Goal: Task Accomplishment & Management: Use online tool/utility

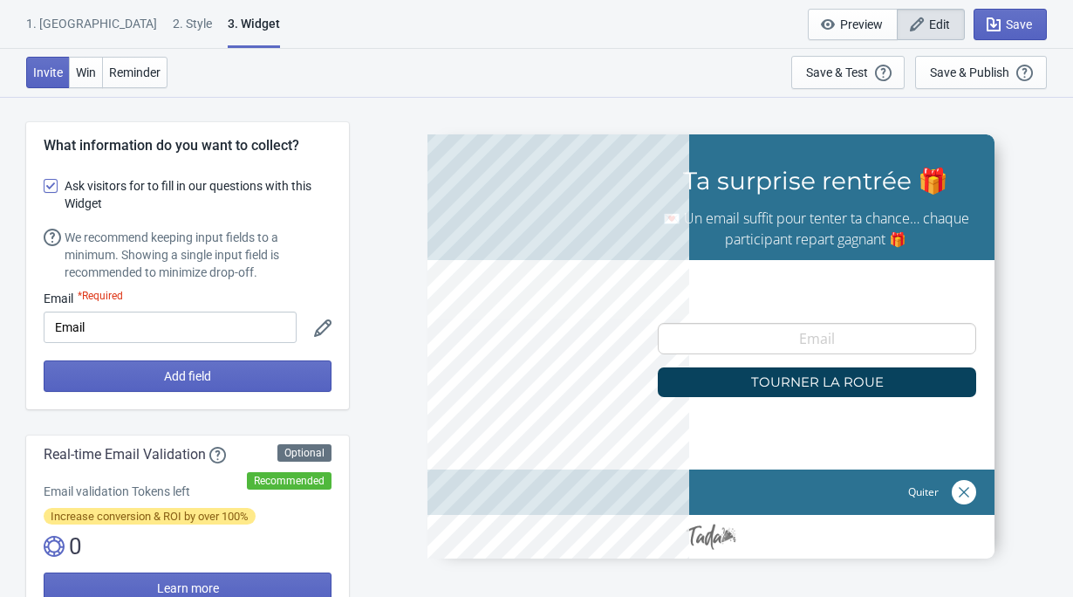
select select "tab"
select select "1"
select select "left"
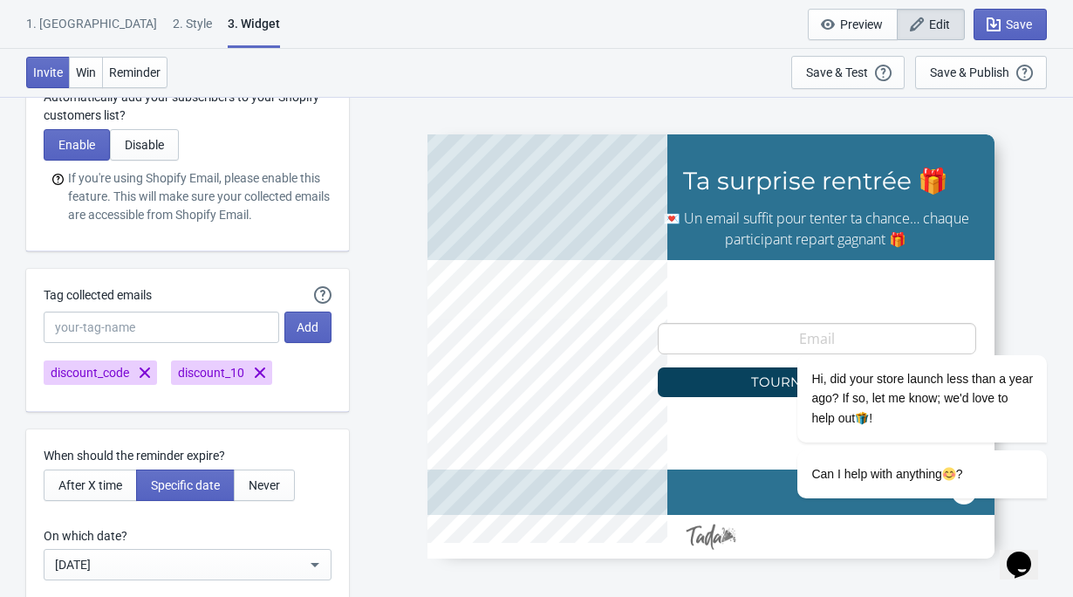
scroll to position [4266, 0]
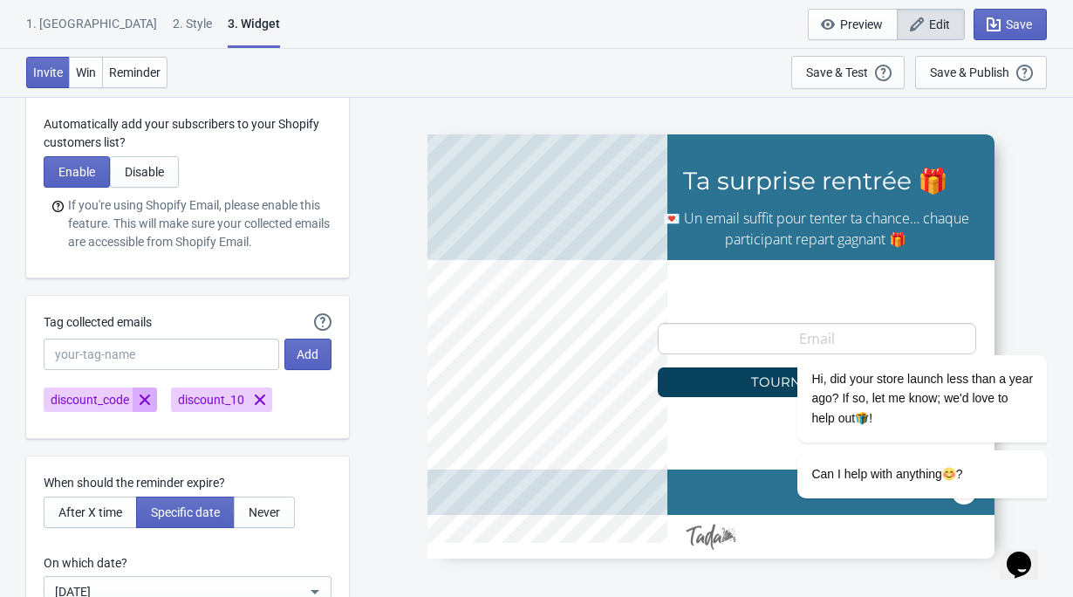
click at [154, 392] on icon "Remove discount_code" at bounding box center [144, 399] width 17 height 17
click at [131, 397] on icon "Remove discount_10" at bounding box center [132, 399] width 17 height 17
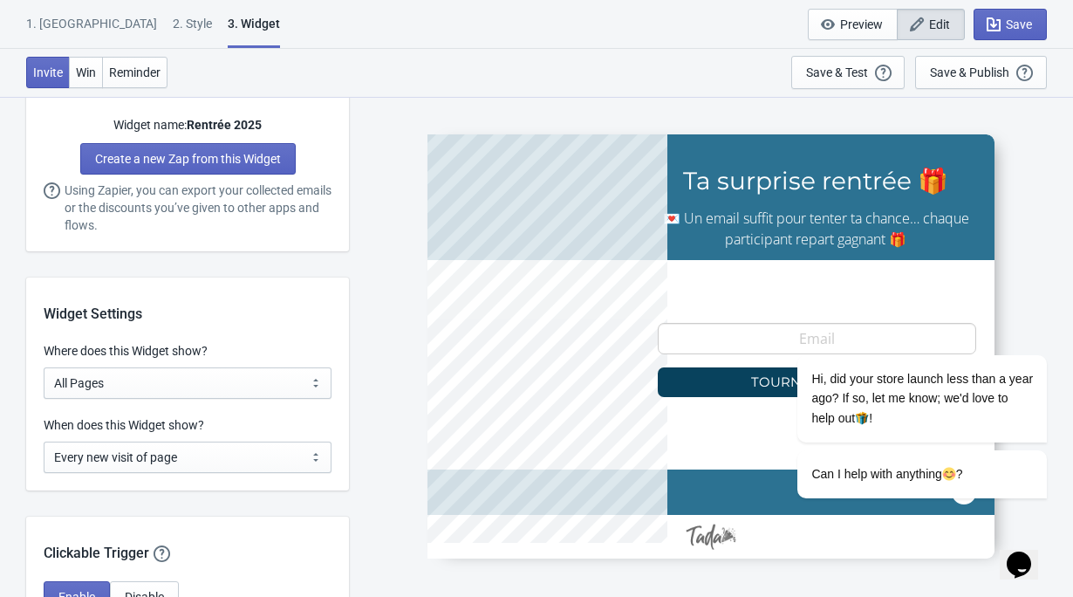
scroll to position [1176, 0]
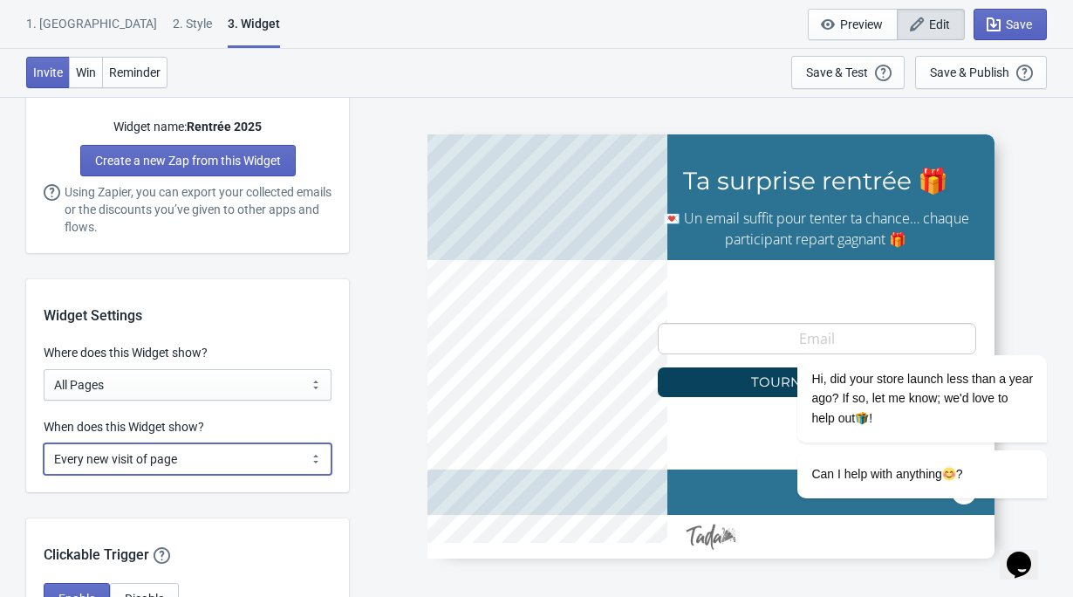
click at [117, 459] on select "Every new visit of page Once every period of time Once per visitor session (Rec…" at bounding box center [188, 458] width 288 height 31
select select "once"
click at [44, 443] on select "Every new visit of page Once every period of time Once per visitor session (Rec…" at bounding box center [188, 458] width 288 height 31
click at [128, 455] on select "Every new visit of page Once every period of time Once per visitor session (Rec…" at bounding box center [188, 458] width 288 height 31
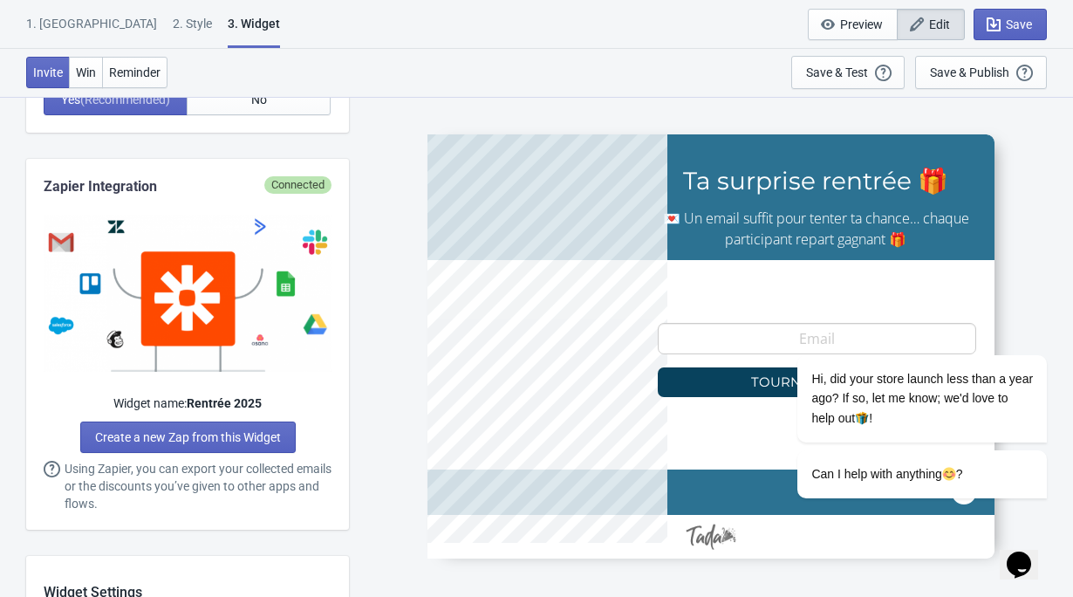
scroll to position [897, 0]
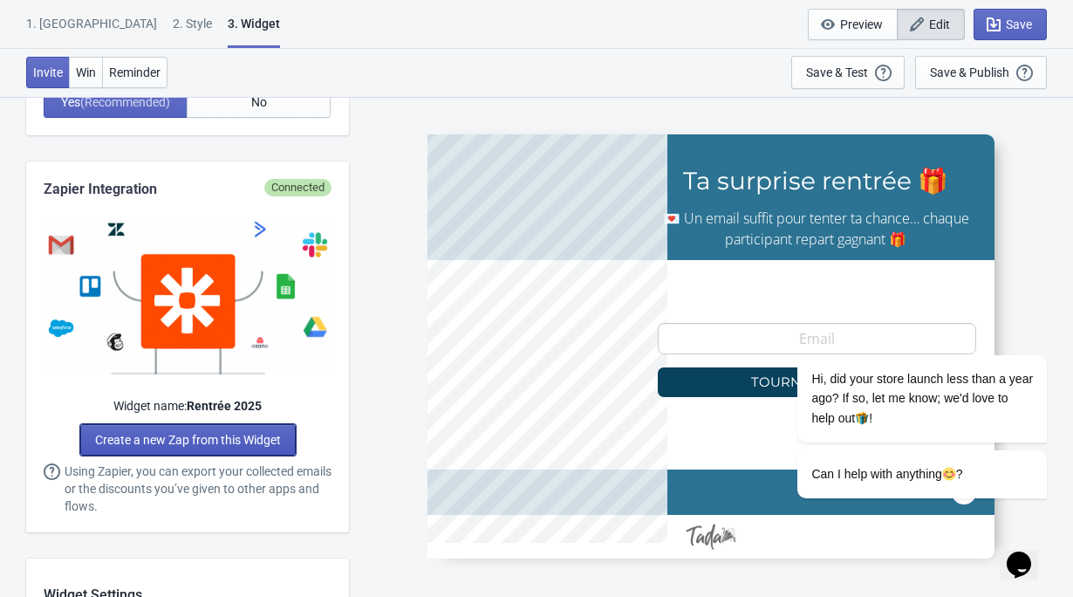
click at [194, 446] on link "Create a new Zap from this Widget" at bounding box center [187, 439] width 215 height 31
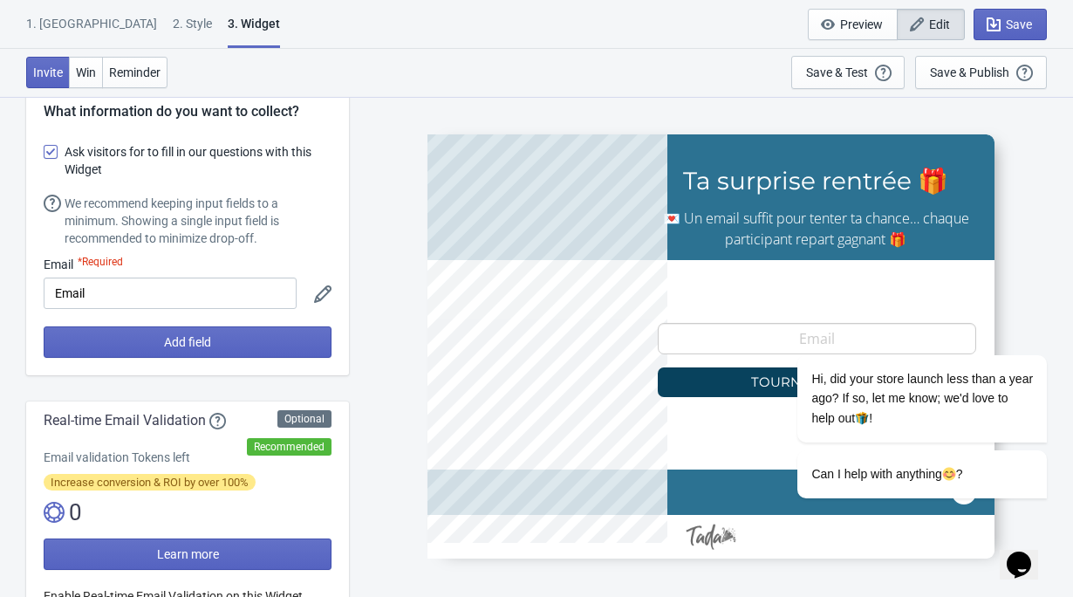
scroll to position [0, 0]
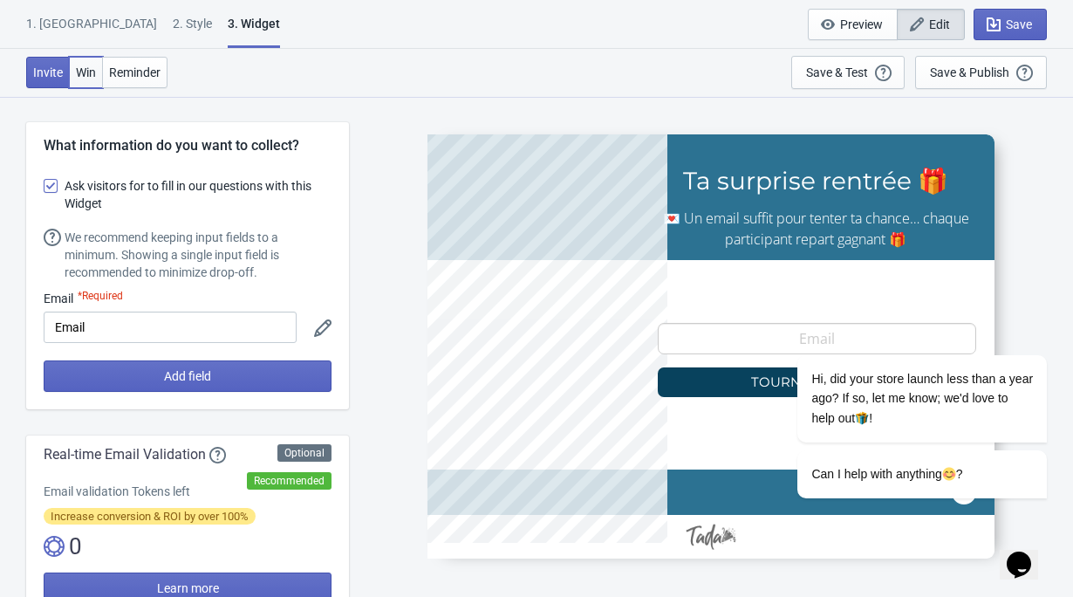
click at [96, 77] on span "Win" at bounding box center [86, 72] width 20 height 14
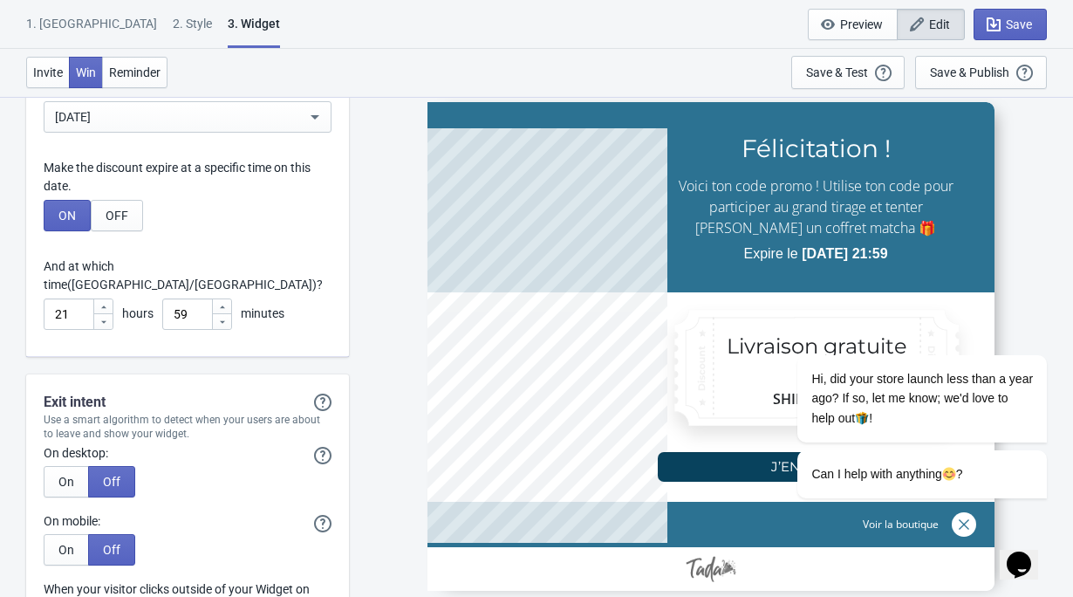
scroll to position [5021, 0]
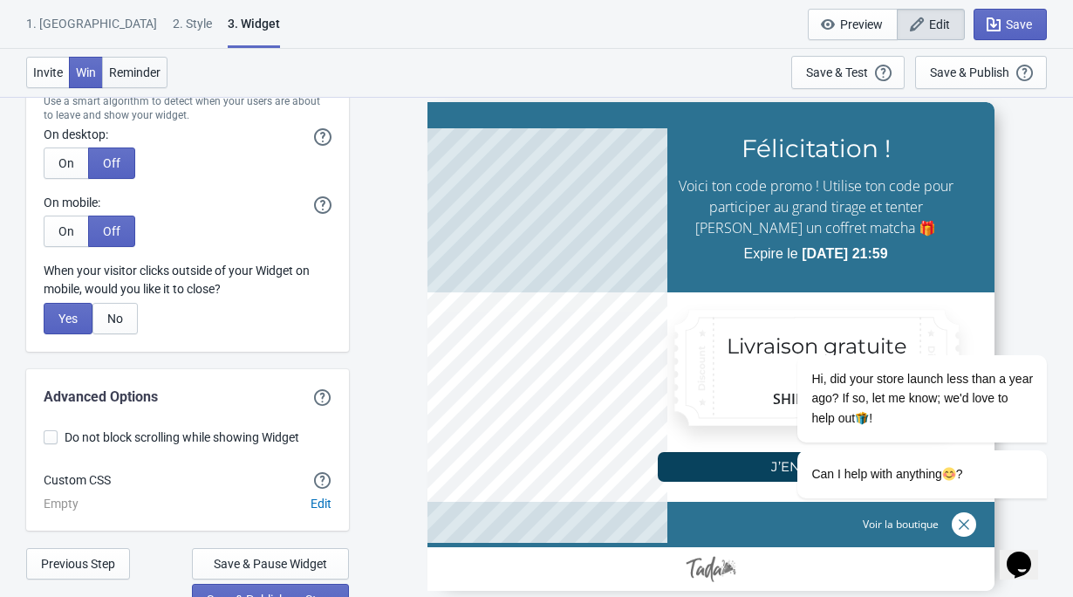
click at [146, 72] on span "Reminder" at bounding box center [134, 72] width 51 height 14
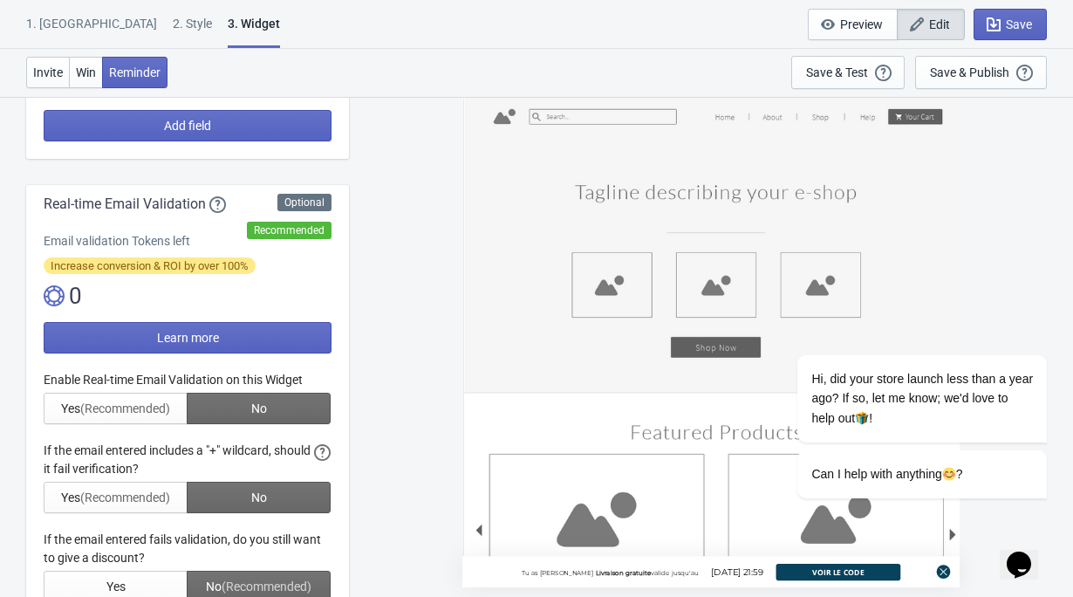
scroll to position [0, 0]
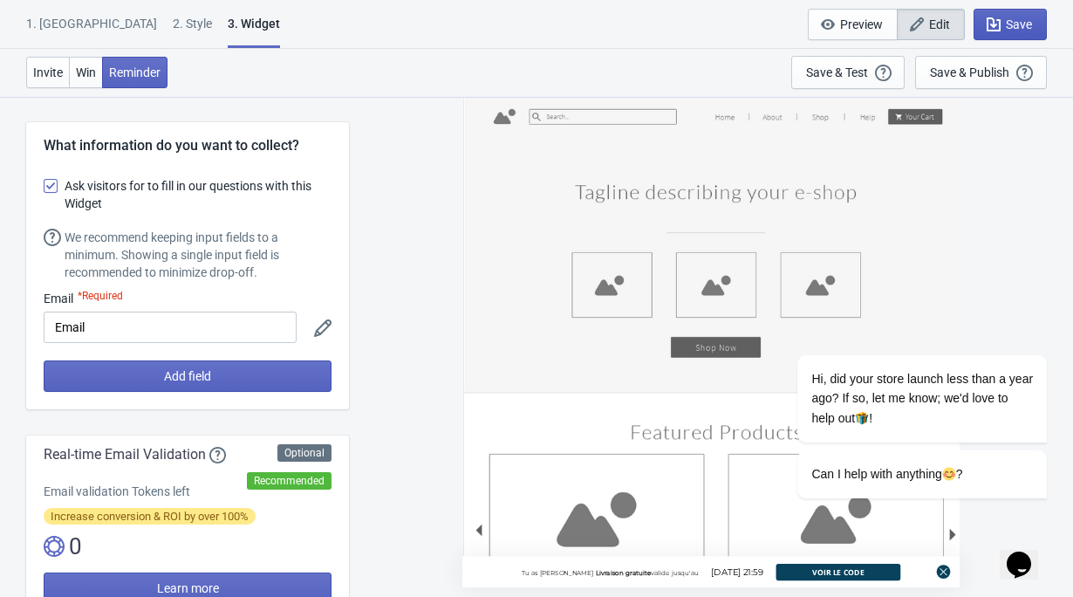
click at [1011, 24] on span "Save" at bounding box center [1019, 24] width 26 height 14
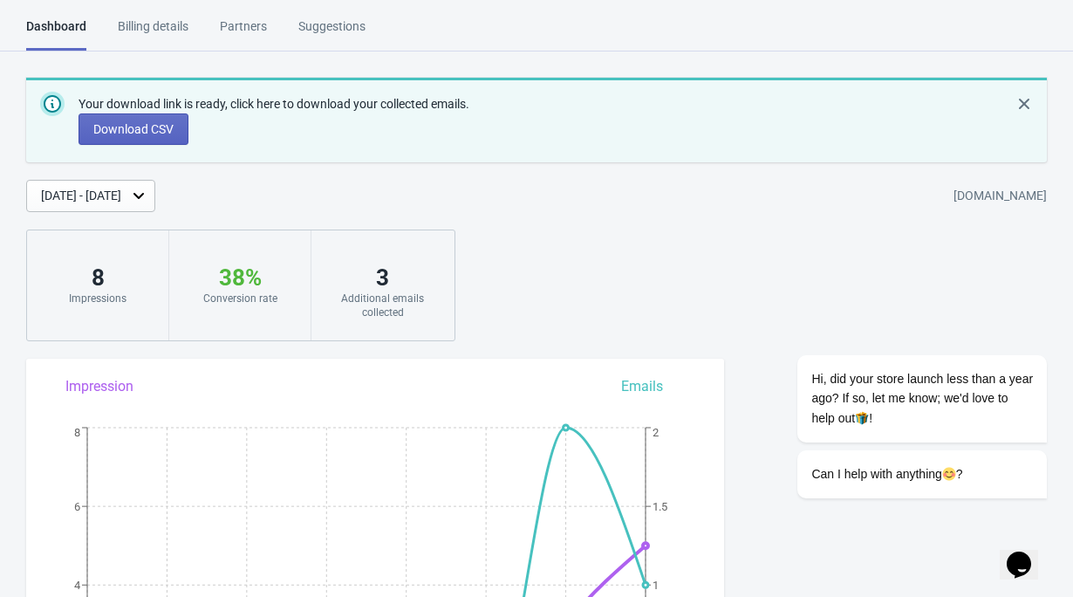
click at [175, 19] on div "Billing details" at bounding box center [153, 32] width 71 height 31
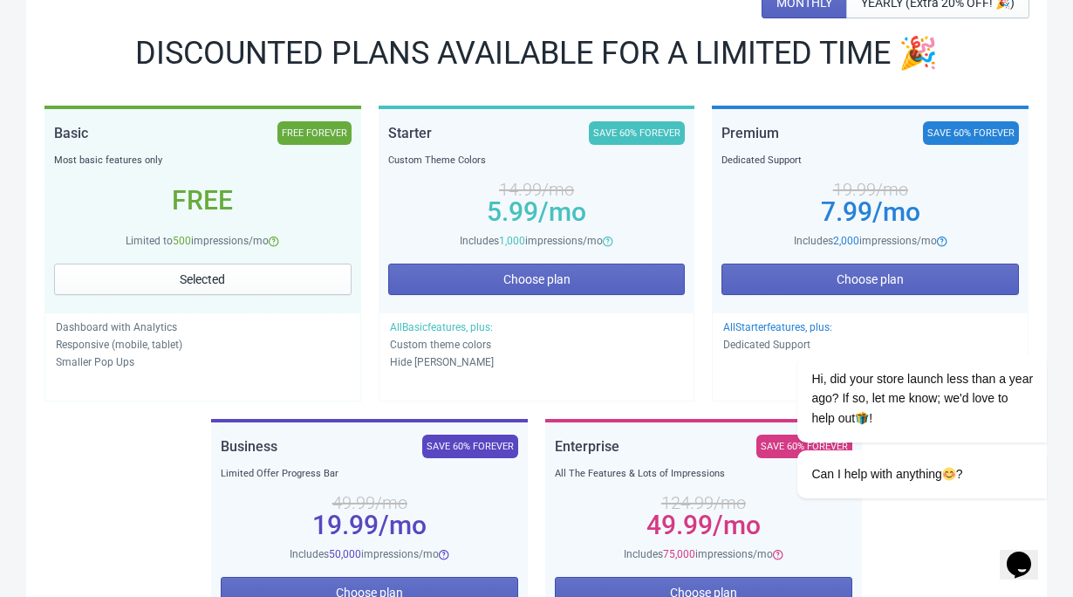
scroll to position [252, 0]
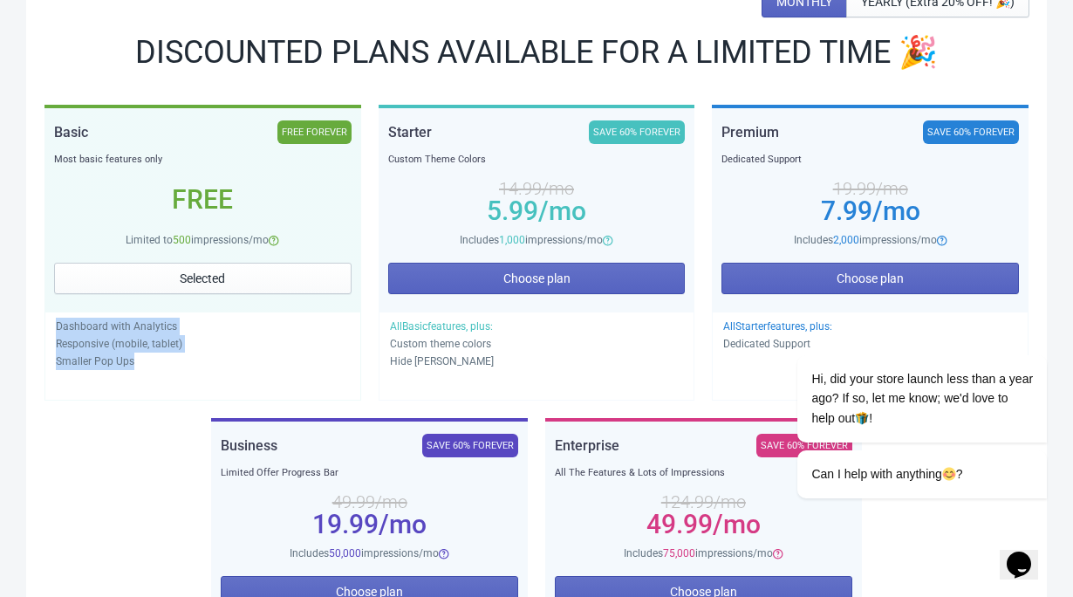
drag, startPoint x: 55, startPoint y: 329, endPoint x: 161, endPoint y: 359, distance: 110.5
click at [161, 359] on div "Dashboard with Analytics Responsive (mobile, tablet) Smaller Pop Ups" at bounding box center [202, 355] width 317 height 89
drag, startPoint x: 481, startPoint y: 211, endPoint x: 635, endPoint y: 240, distance: 157.1
click at [635, 240] on div "Starter SAVE 60% FOREVER Custom Theme Colors 14.99 /mo 5.99 /mo Includes 1,000 …" at bounding box center [536, 184] width 297 height 128
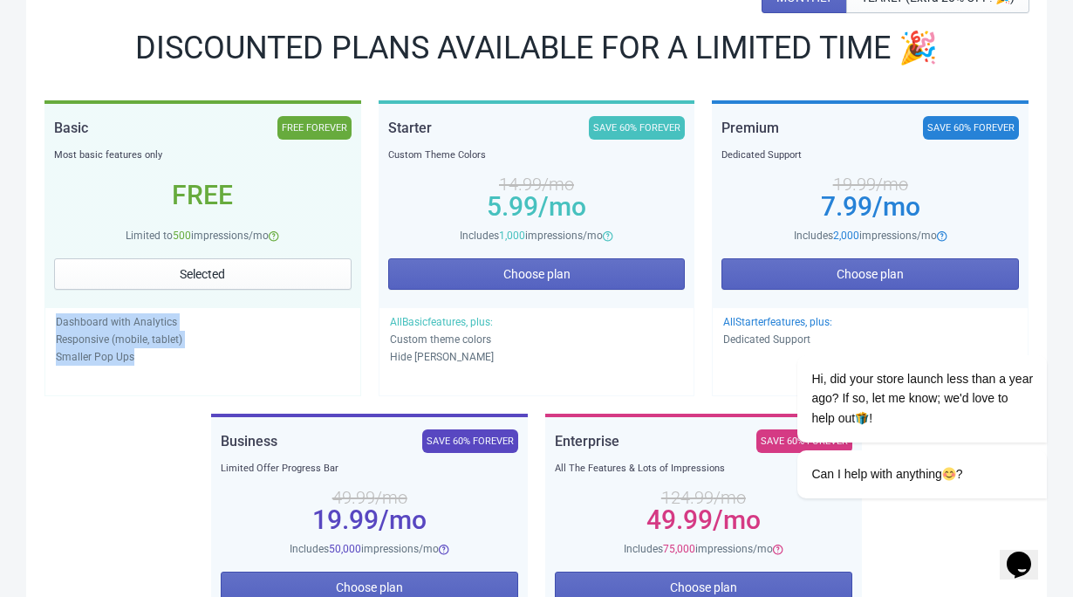
scroll to position [202, 0]
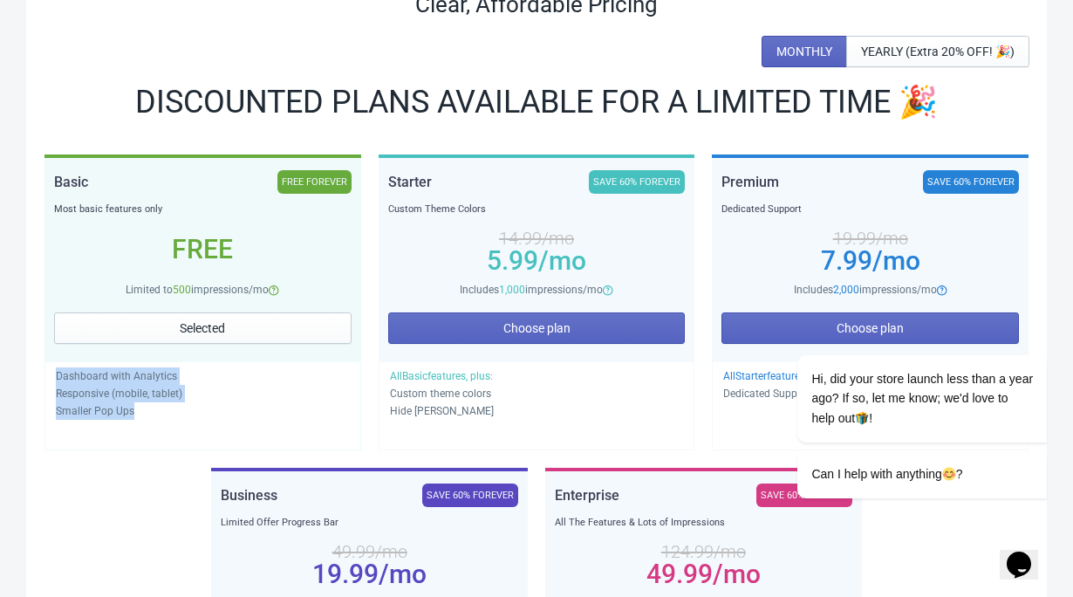
click at [456, 251] on div "14.99 /mo 5.99 /mo" at bounding box center [536, 249] width 297 height 63
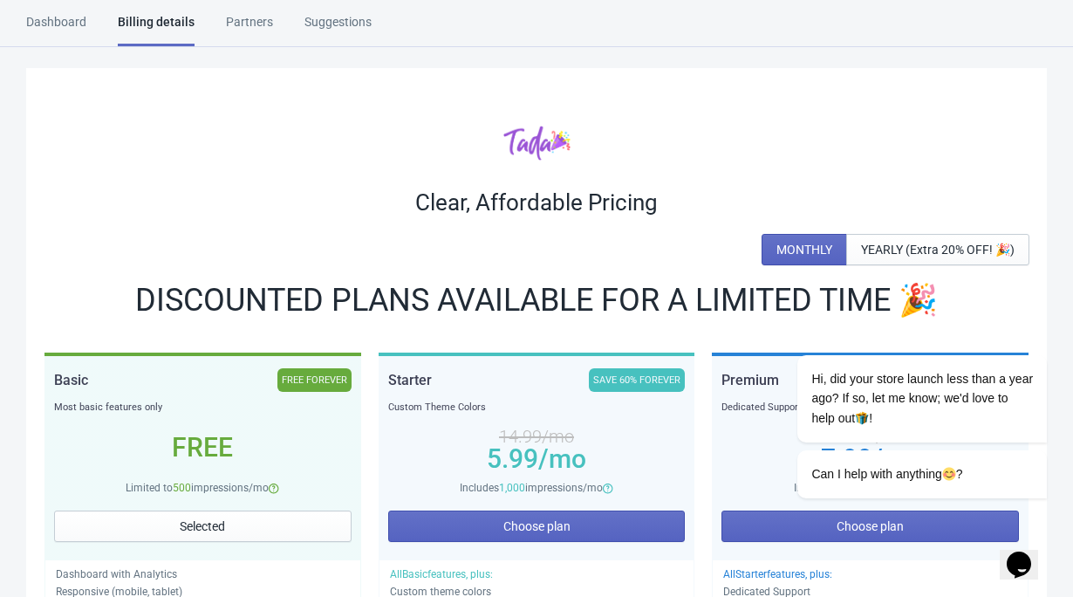
scroll to position [0, 0]
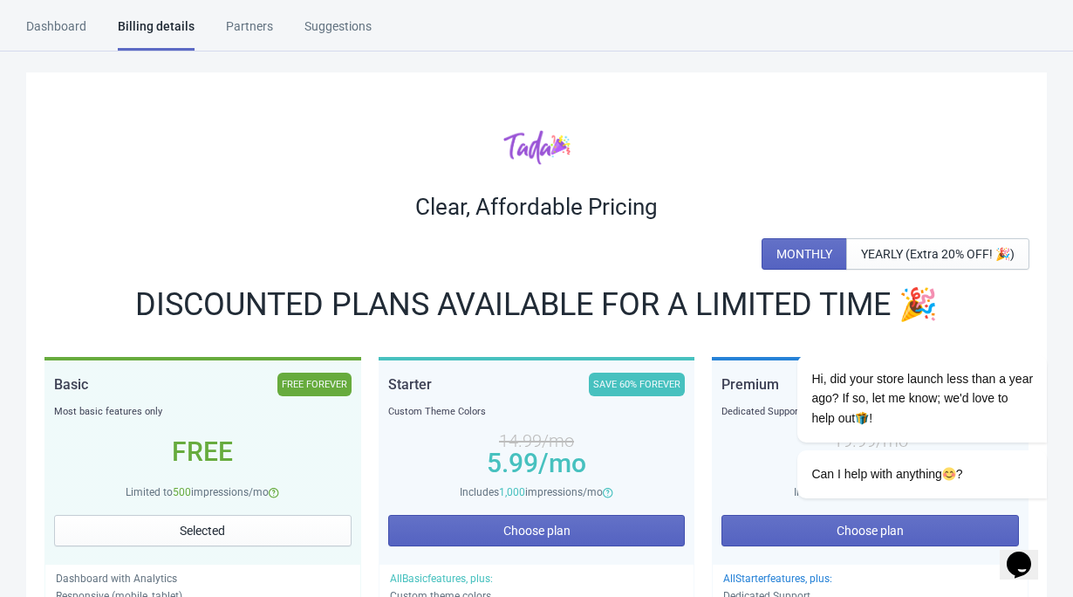
click at [68, 21] on div "Dashboard" at bounding box center [56, 32] width 60 height 31
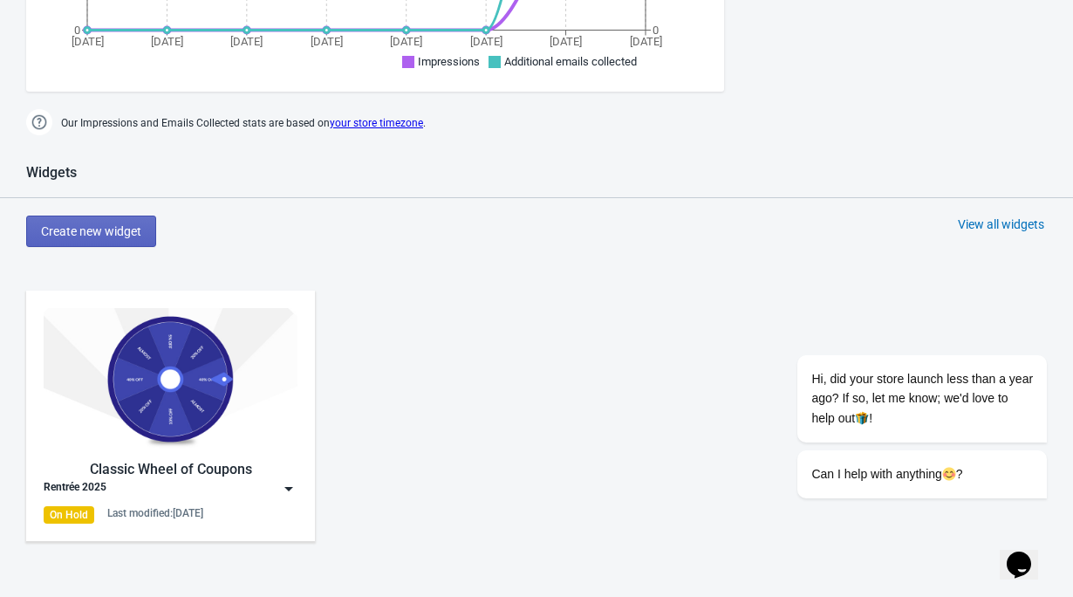
scroll to position [715, 0]
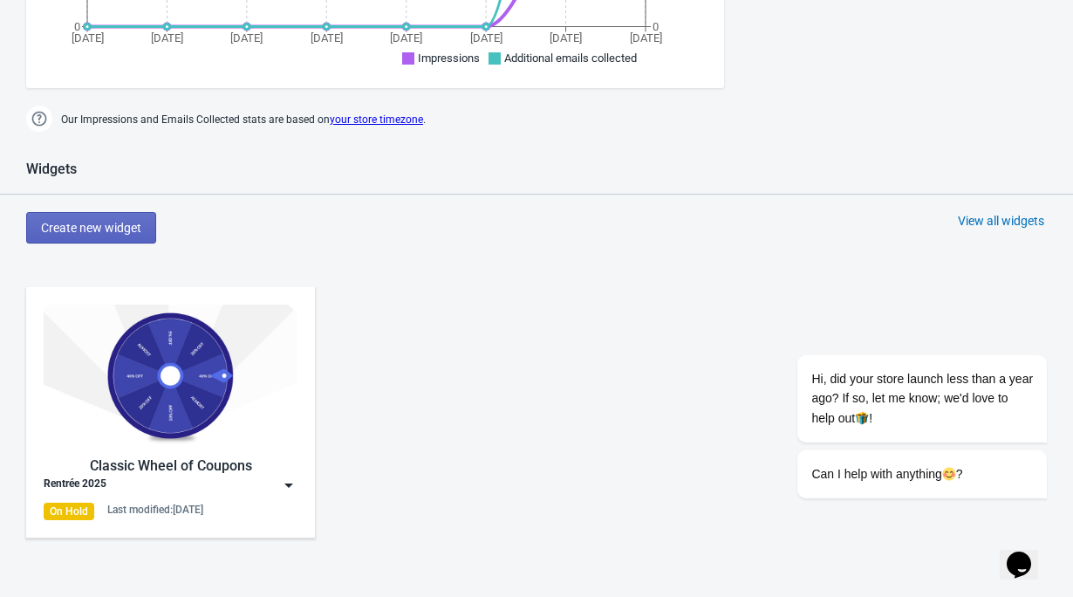
click at [205, 366] on img at bounding box center [171, 375] width 254 height 142
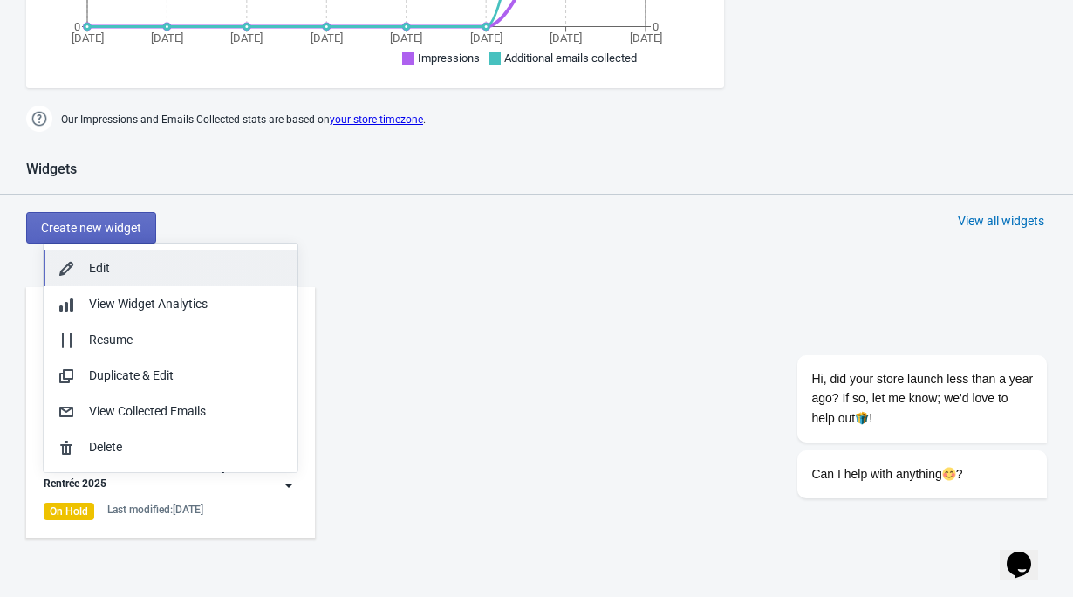
click at [186, 272] on div "Edit" at bounding box center [186, 268] width 195 height 18
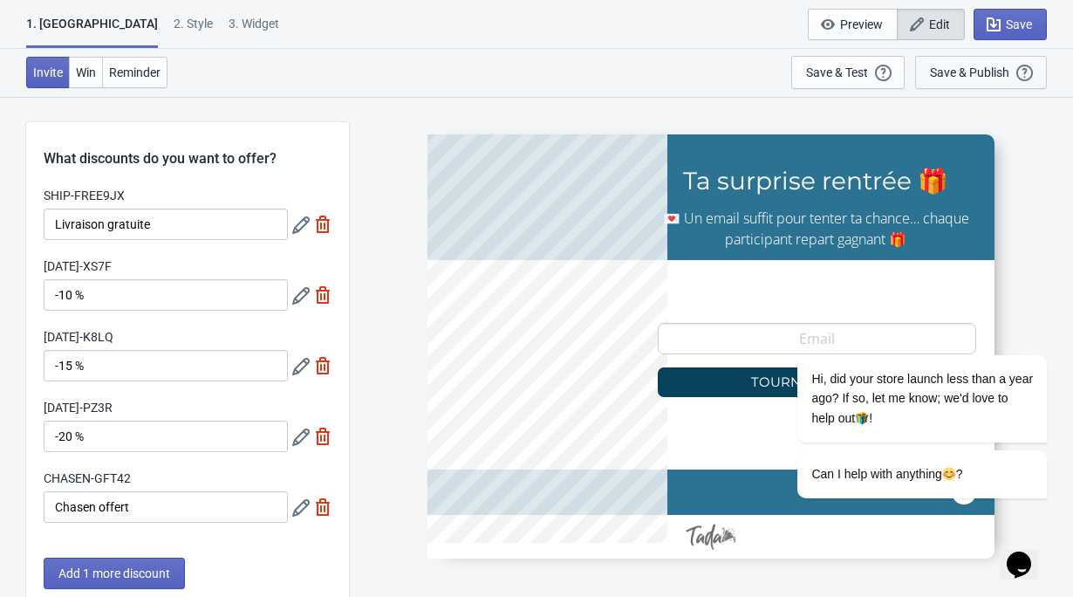
click at [979, 76] on div "Save & Publish" at bounding box center [969, 72] width 79 height 14
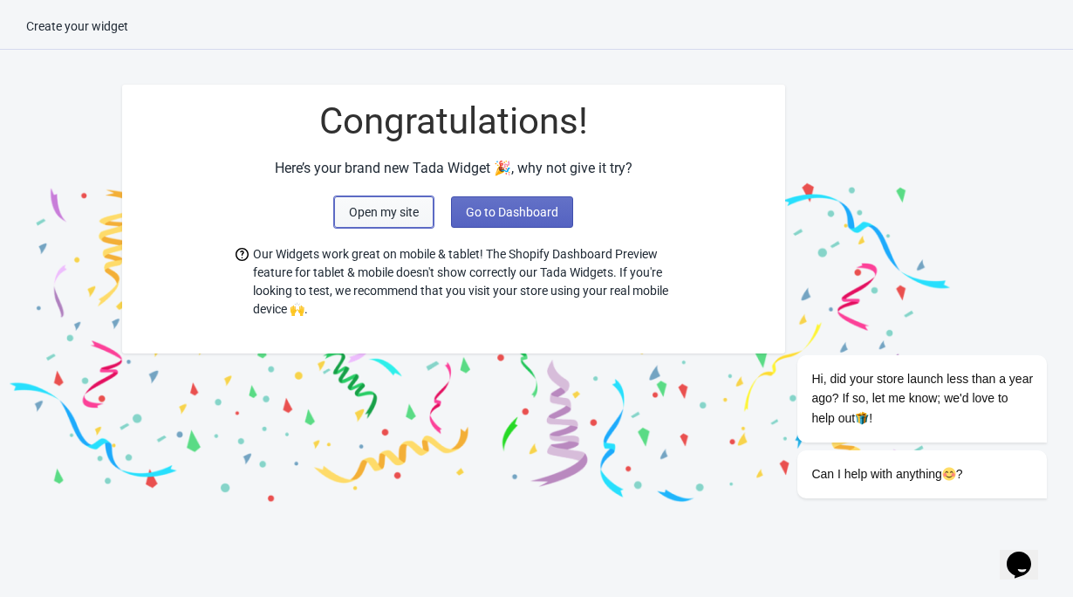
click at [371, 206] on span "Open my site" at bounding box center [384, 212] width 70 height 14
click at [530, 197] on button "Go to Dashboard" at bounding box center [512, 211] width 122 height 31
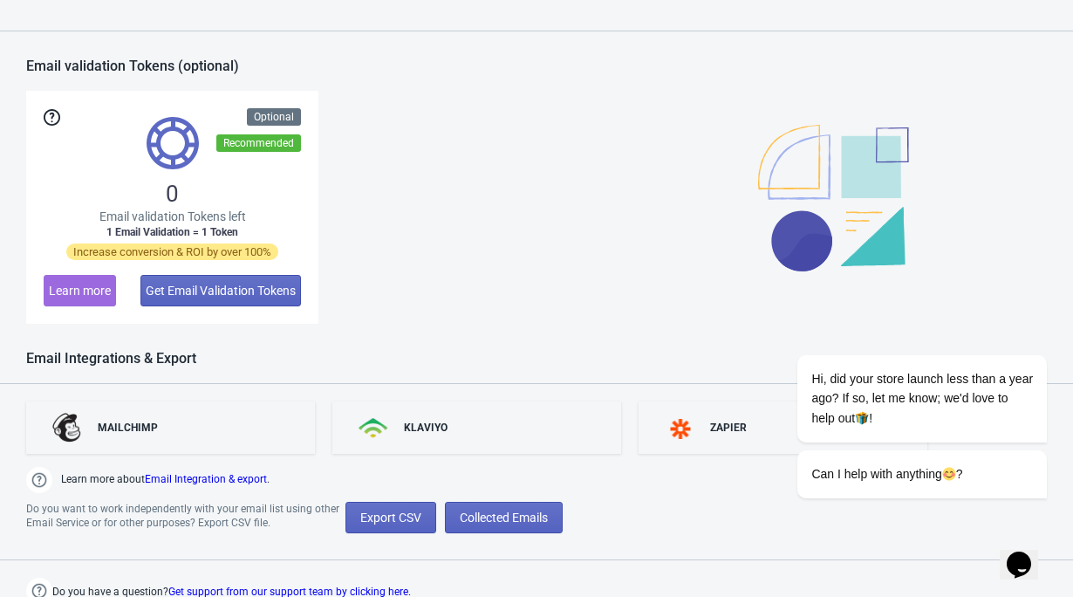
scroll to position [1364, 0]
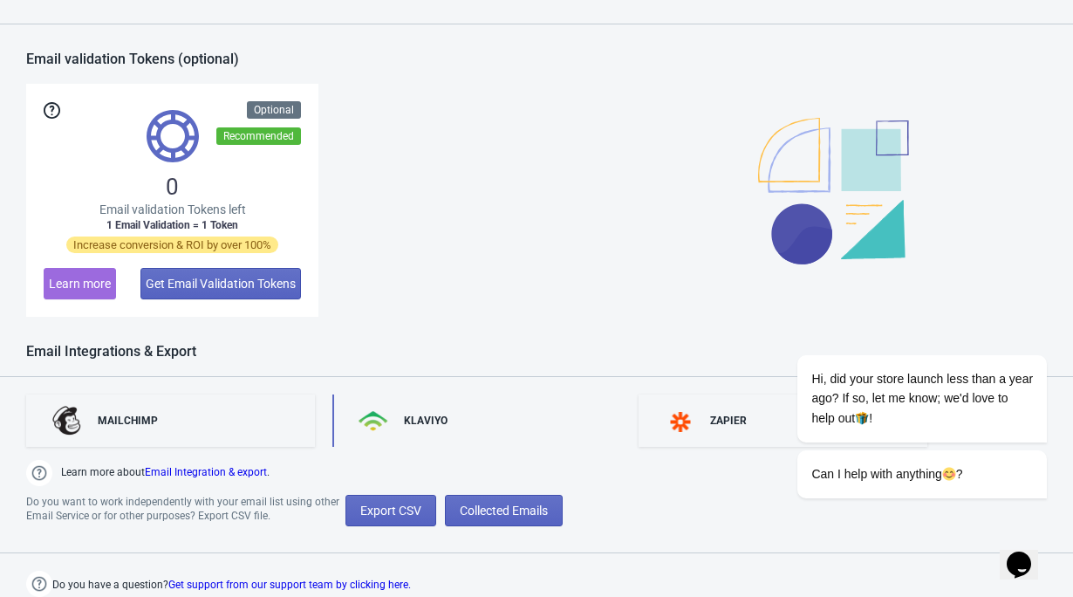
click at [364, 431] on div "KLAVIYO" at bounding box center [476, 420] width 289 height 52
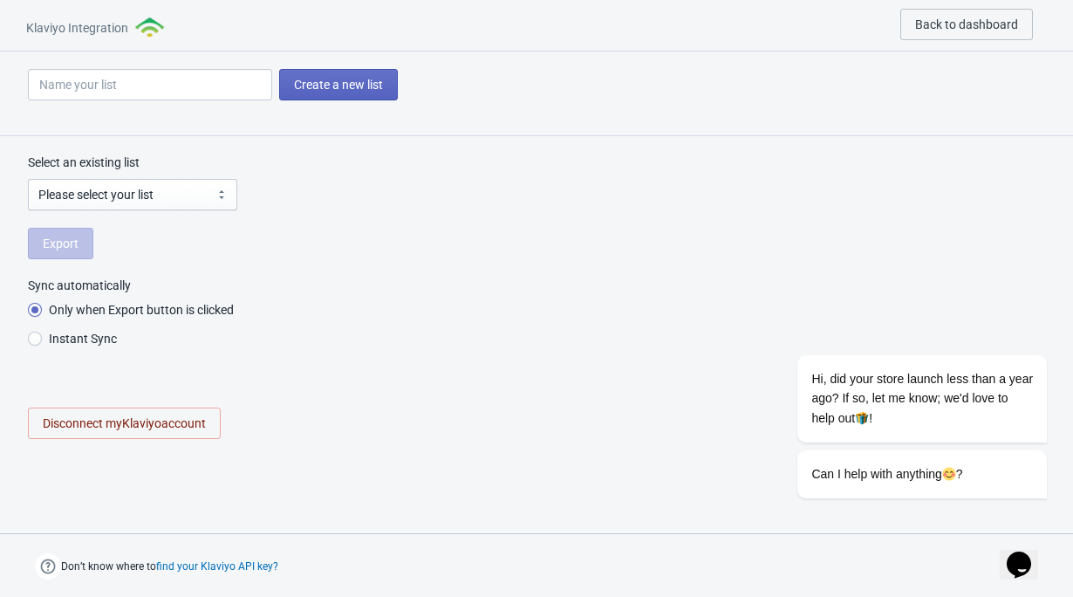
radio input "true"
select select "UKfzMB"
click at [100, 336] on span "Instant Sync" at bounding box center [83, 338] width 68 height 17
click at [42, 336] on input "Instant Sync" at bounding box center [35, 347] width 14 height 31
click at [100, 343] on span "Instant Sync" at bounding box center [83, 338] width 68 height 17
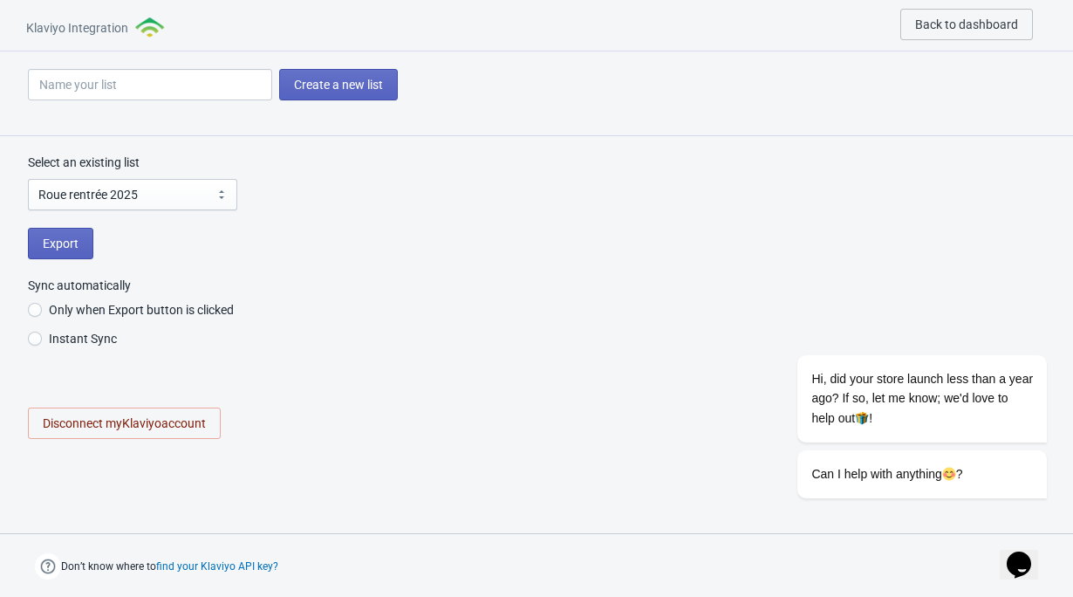
click at [42, 343] on input "Instant Sync" at bounding box center [35, 347] width 14 height 31
click at [100, 343] on span "Instant Sync" at bounding box center [83, 338] width 68 height 17
click at [42, 343] on input "Instant Sync" at bounding box center [35, 347] width 14 height 31
click at [98, 196] on select "Please select your list Prévisualiser la liste Quizz rentrée Roue rentrée 2025 …" at bounding box center [132, 194] width 209 height 31
click at [28, 179] on select "Please select your list Prévisualiser la liste Quizz rentrée Roue rentrée 2025 …" at bounding box center [132, 194] width 209 height 31
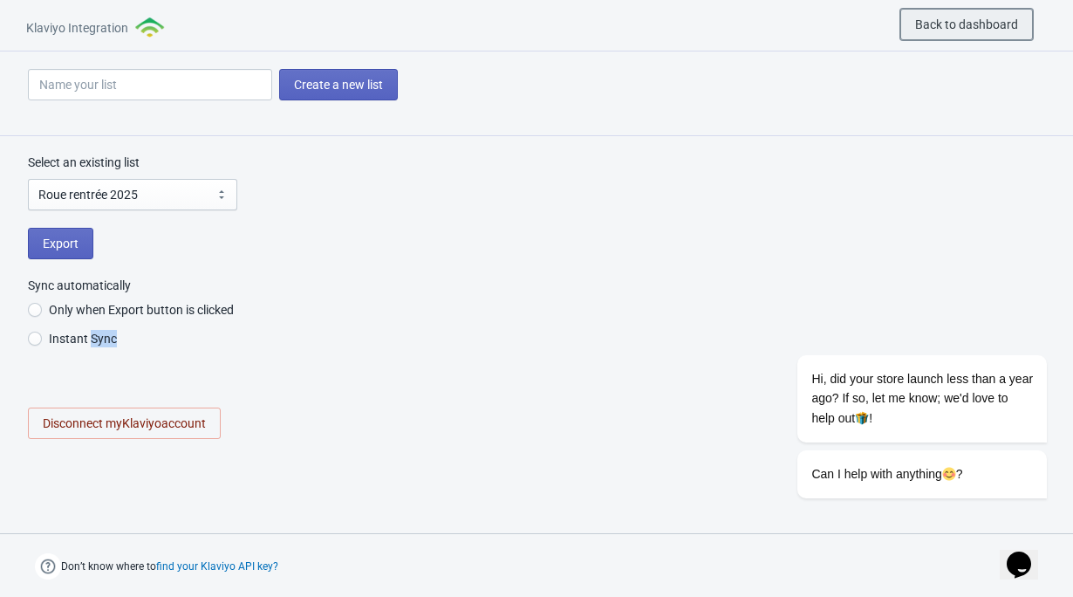
click at [970, 21] on span "Back to dashboard" at bounding box center [966, 24] width 103 height 14
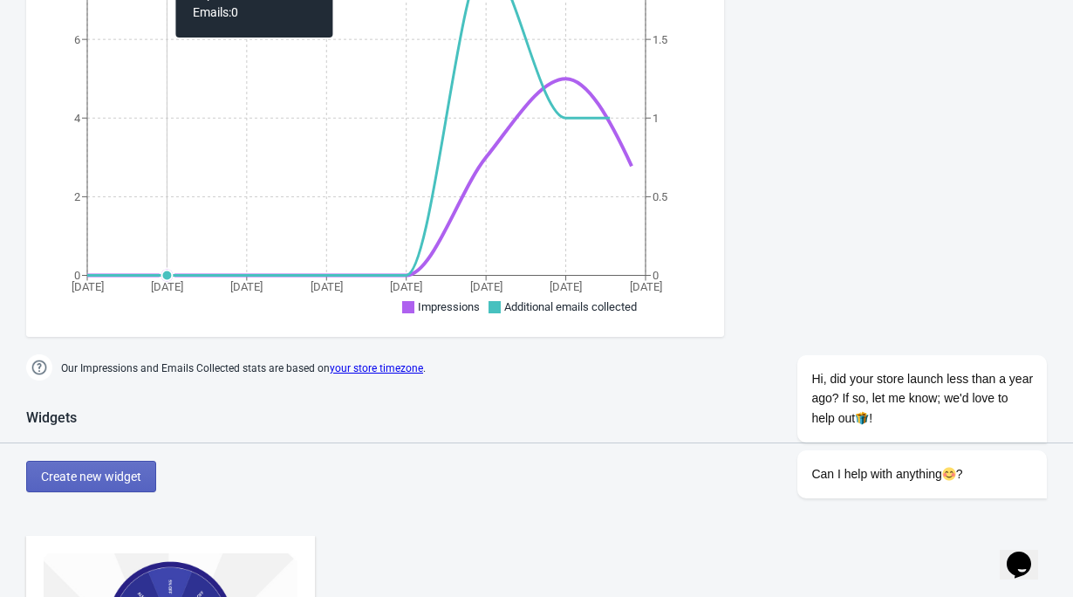
scroll to position [722, 0]
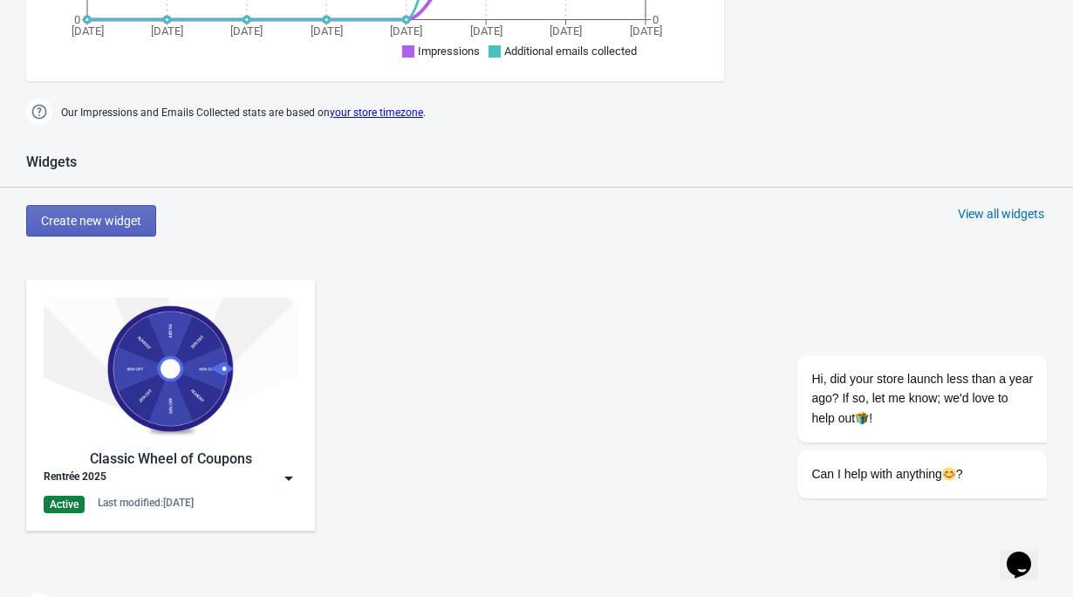
click at [165, 352] on img at bounding box center [171, 368] width 254 height 142
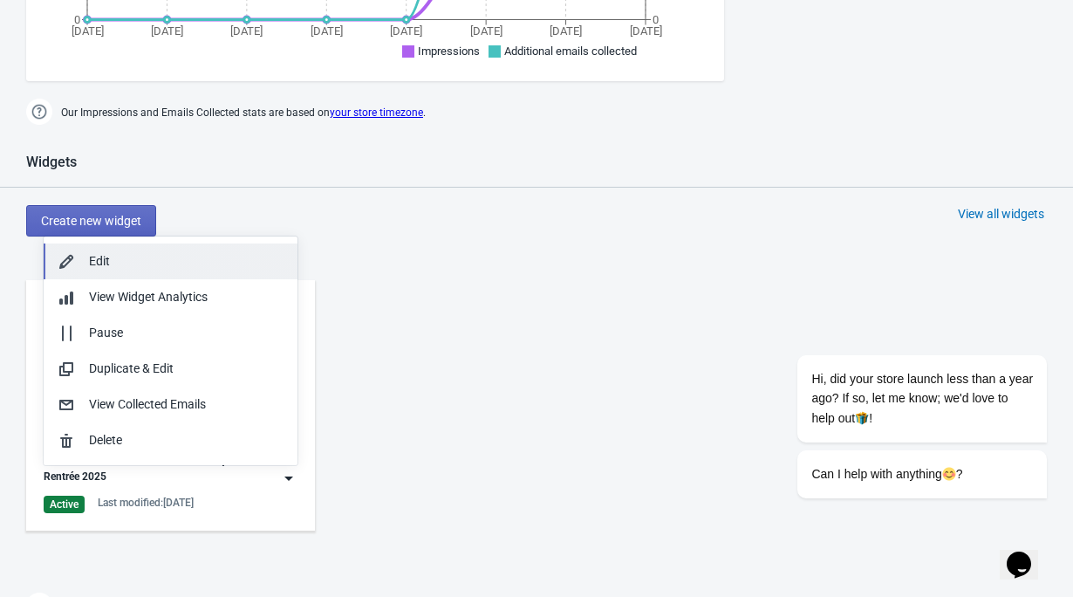
click at [122, 266] on div "Edit" at bounding box center [186, 261] width 195 height 18
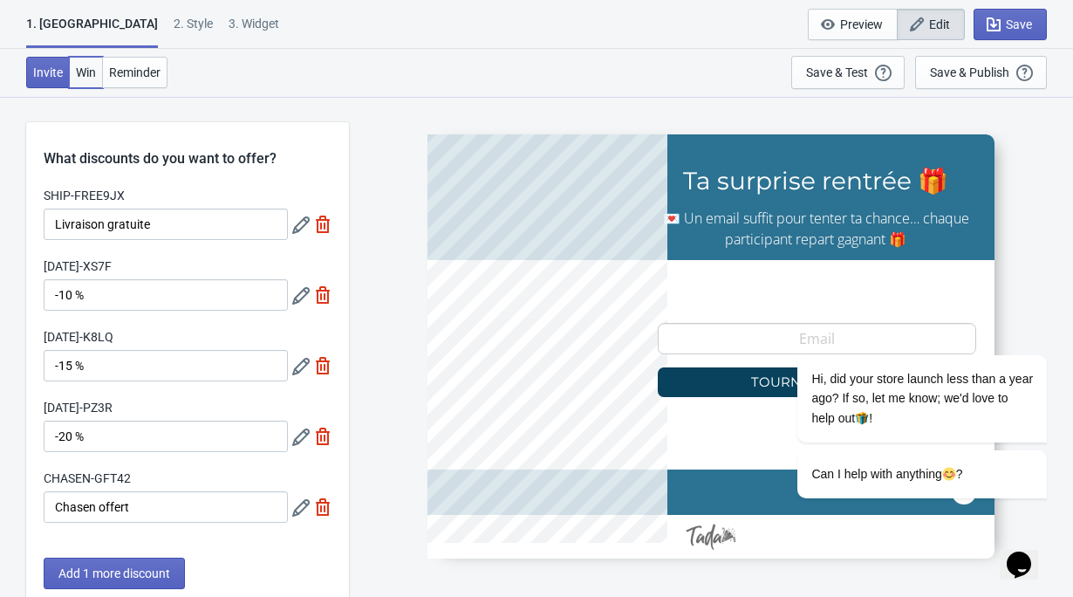
click at [92, 75] on span "Win" at bounding box center [86, 72] width 20 height 14
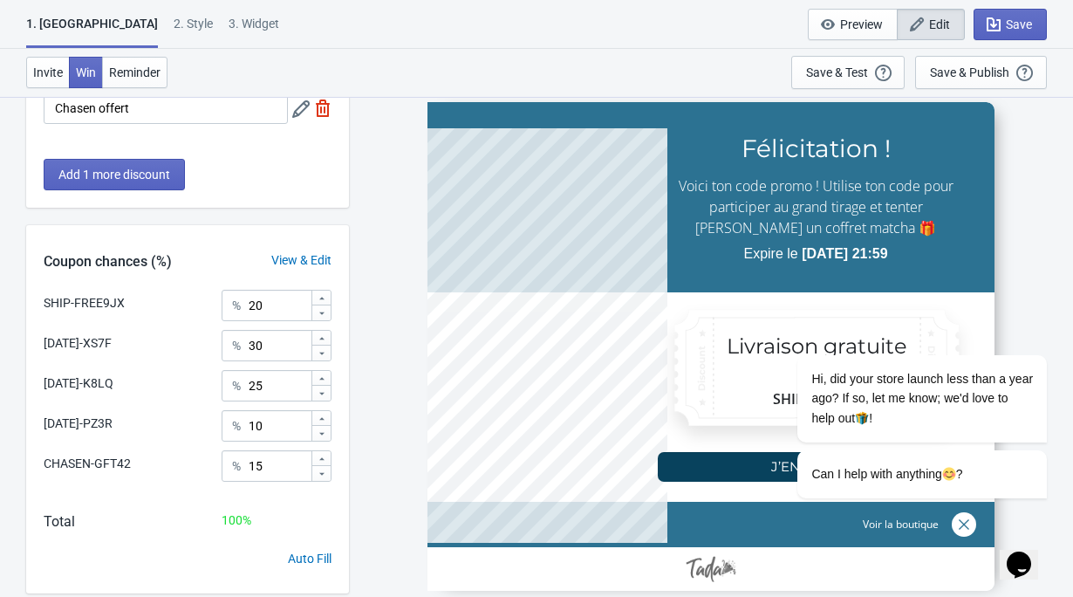
scroll to position [444, 0]
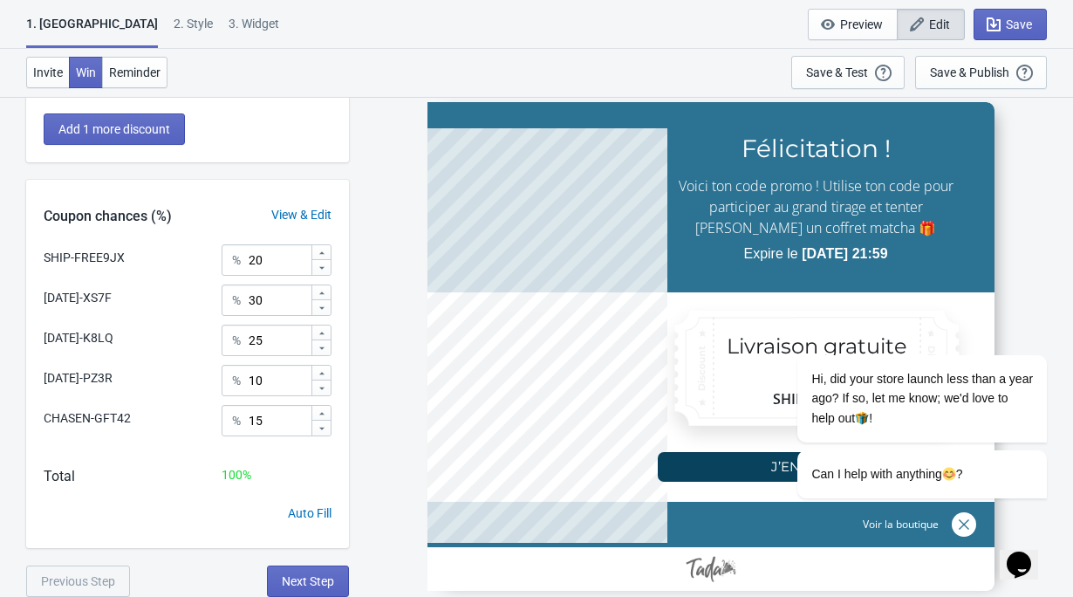
click at [213, 20] on div "1. Coupon 2 . Style 3. Widget" at bounding box center [156, 31] width 260 height 33
click at [229, 20] on div "3. Widget" at bounding box center [254, 30] width 51 height 31
select select "once"
select select "tab"
select select "1"
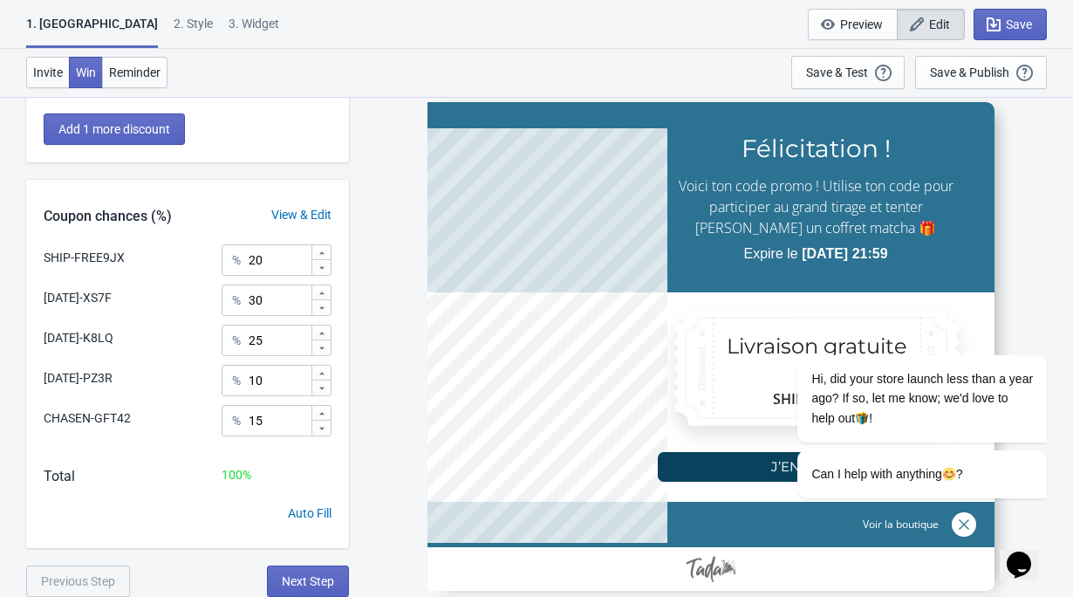
select select "left"
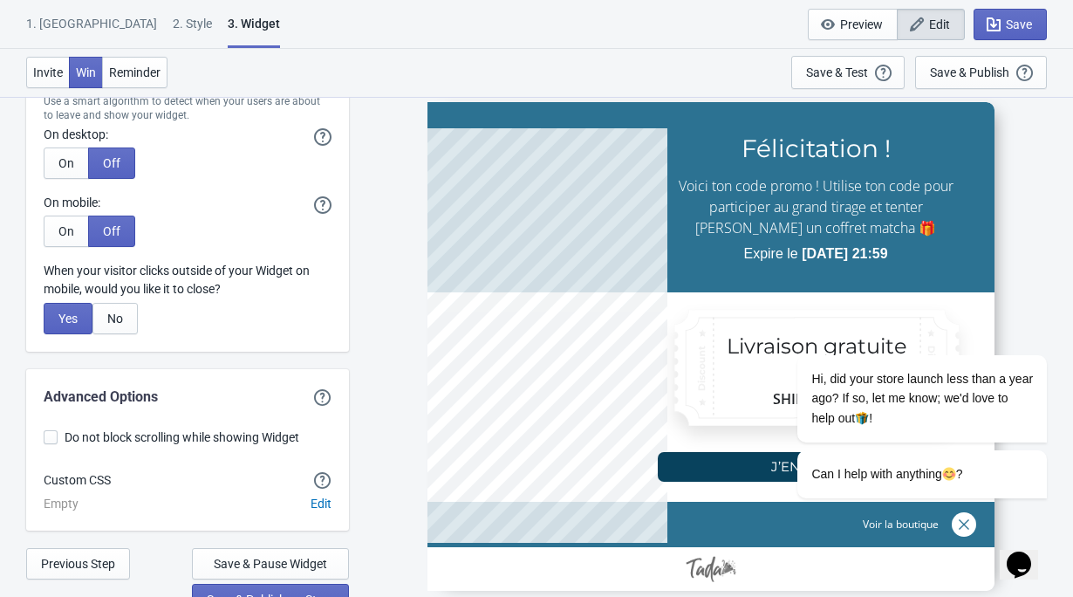
scroll to position [4289, 0]
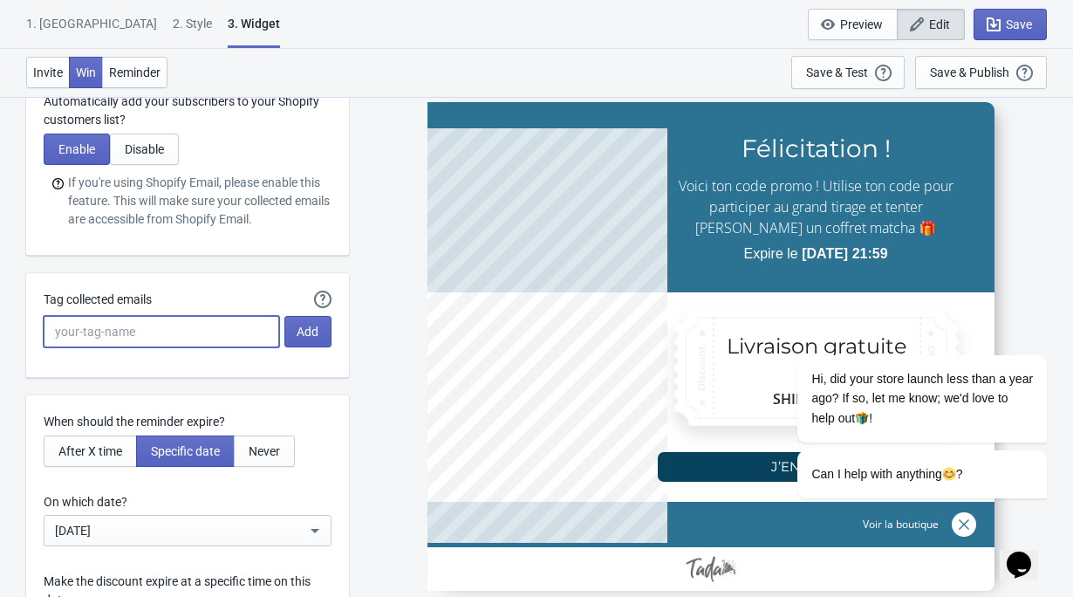
click at [167, 331] on input "Tag collected emails" at bounding box center [162, 331] width 236 height 31
type input "w"
type input "roue_rentree"
click at [307, 332] on span "Add" at bounding box center [308, 332] width 22 height 14
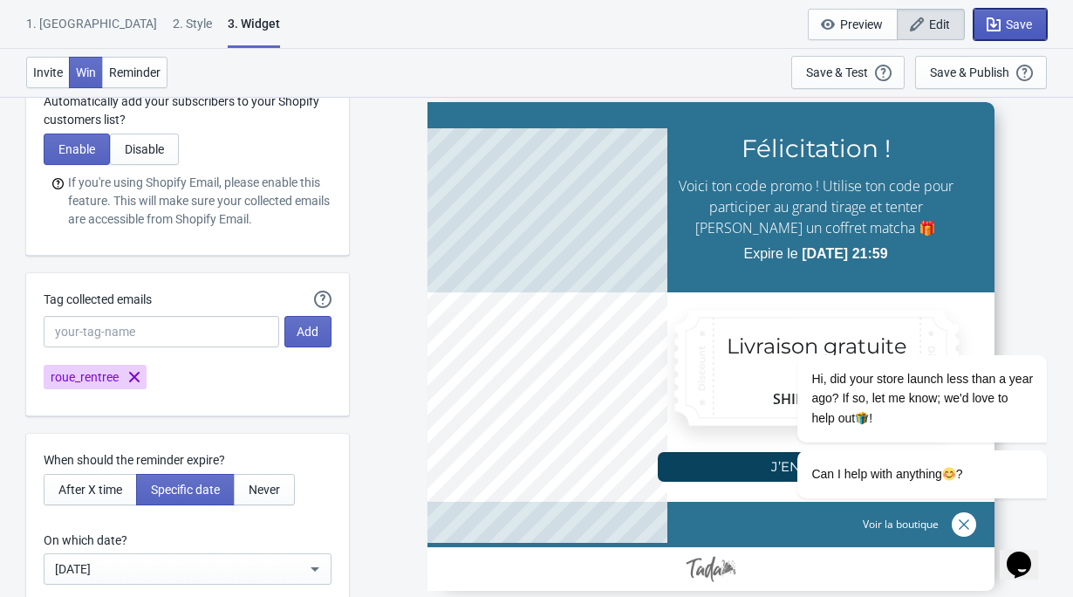
click at [1009, 20] on span "Save" at bounding box center [1019, 24] width 26 height 14
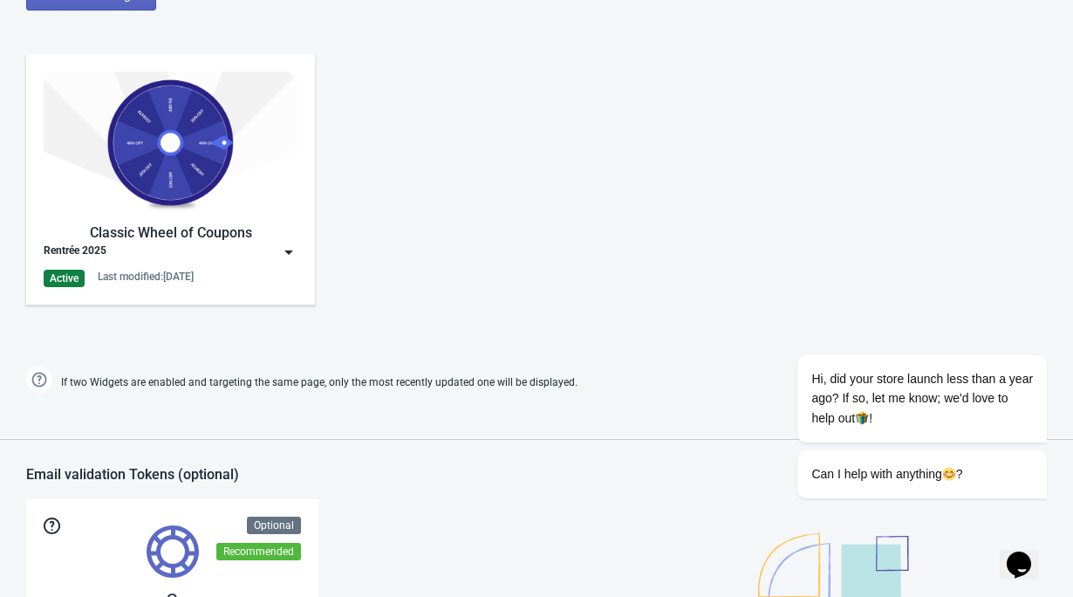
scroll to position [954, 0]
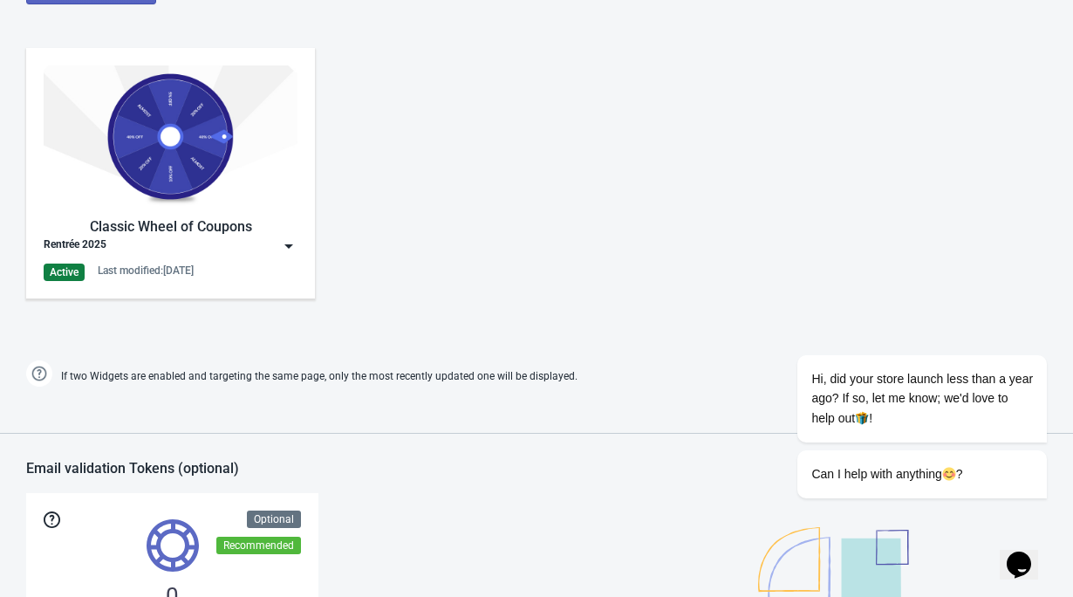
click at [207, 186] on img at bounding box center [171, 136] width 254 height 142
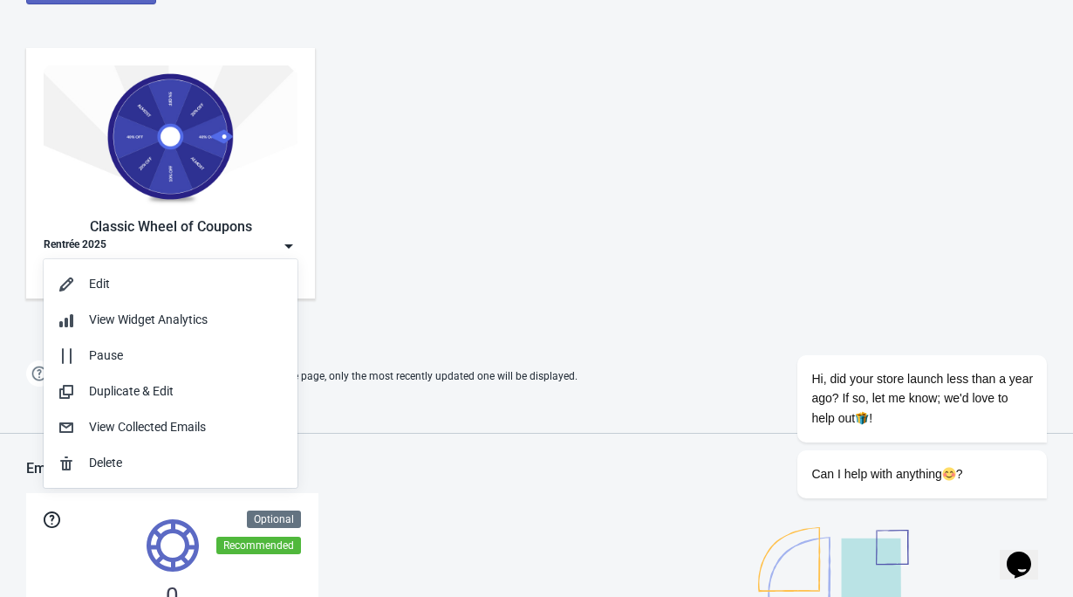
click at [429, 348] on div "Widgets Create new widget View all widgets Classic Wheel of Coupons Rentrée 202…" at bounding box center [536, 155] width 1073 height 469
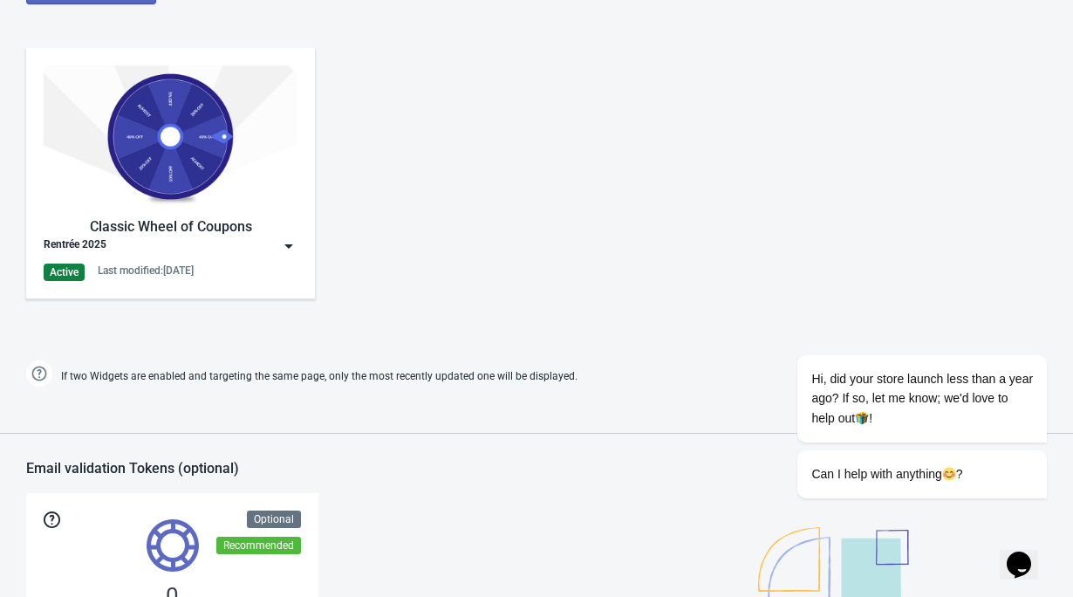
click at [257, 230] on div "Classic Wheel of Coupons" at bounding box center [171, 226] width 254 height 21
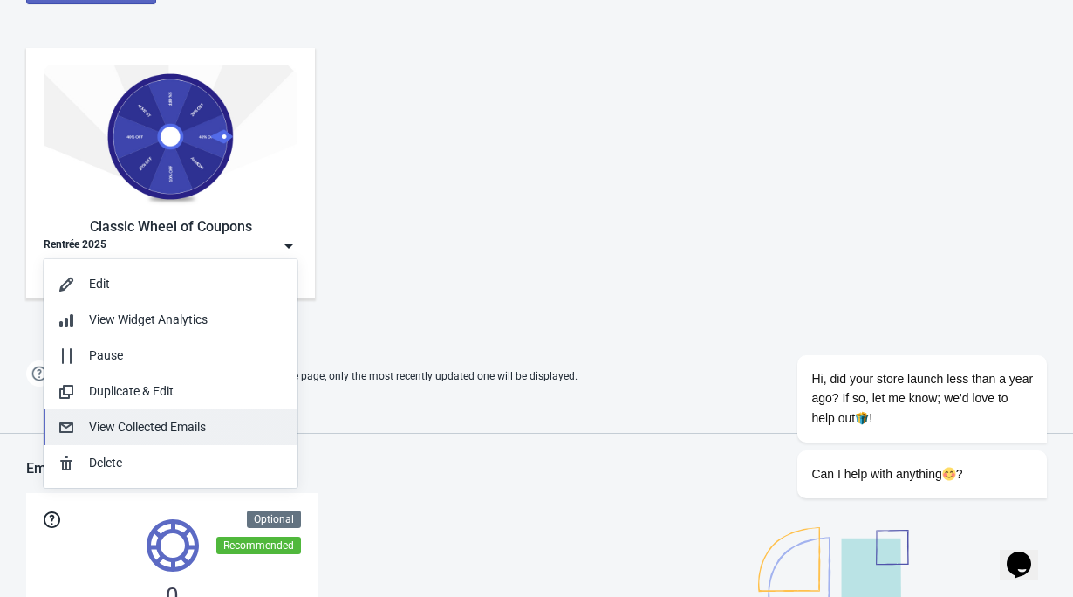
click at [174, 426] on div "View Collected Emails" at bounding box center [186, 427] width 195 height 18
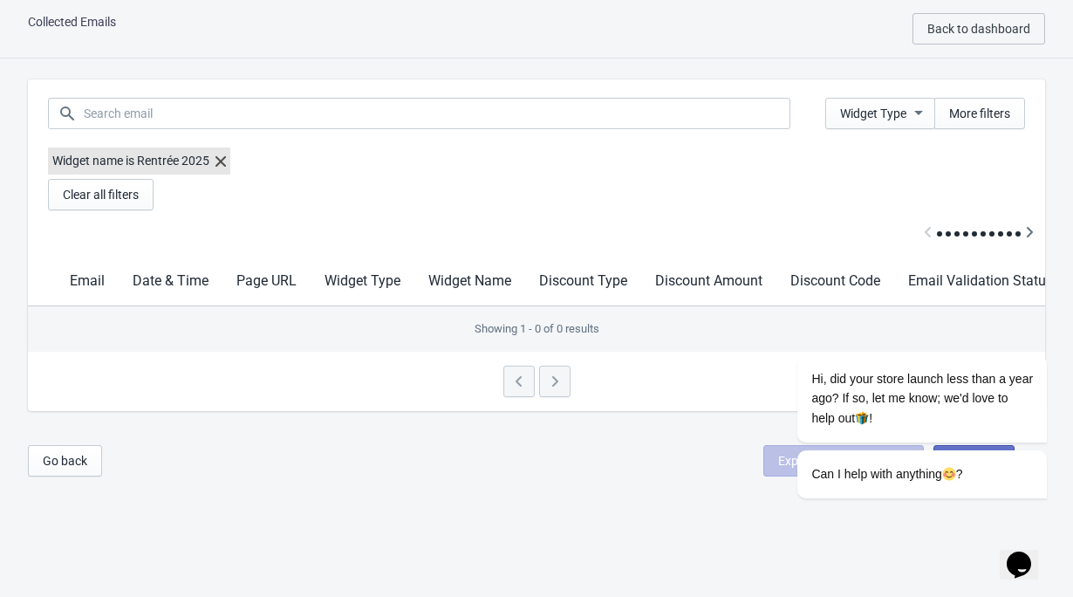
scroll to position [133, 0]
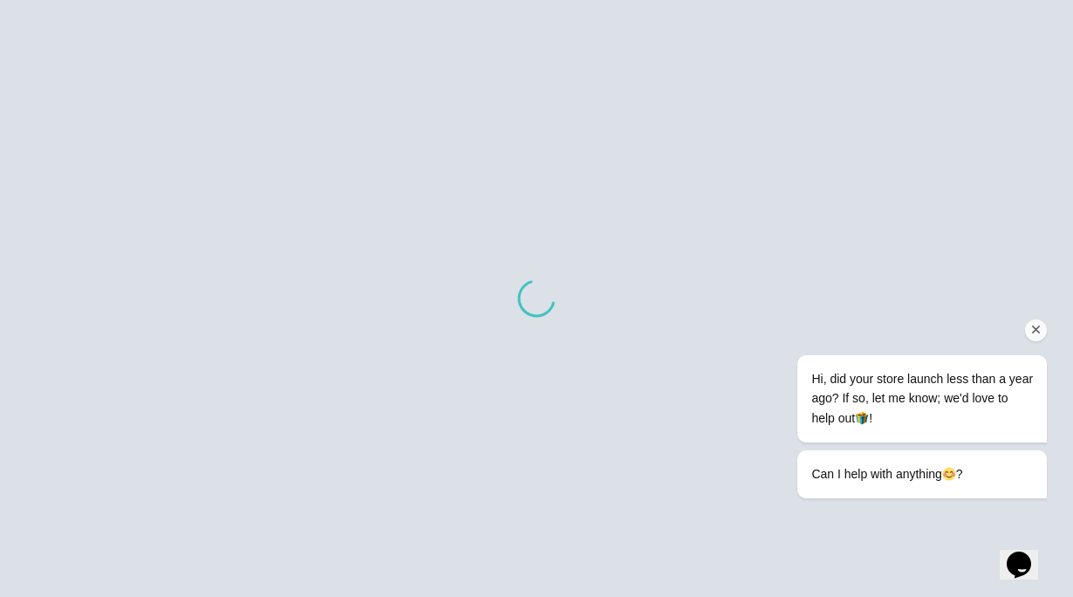
scroll to position [954, 0]
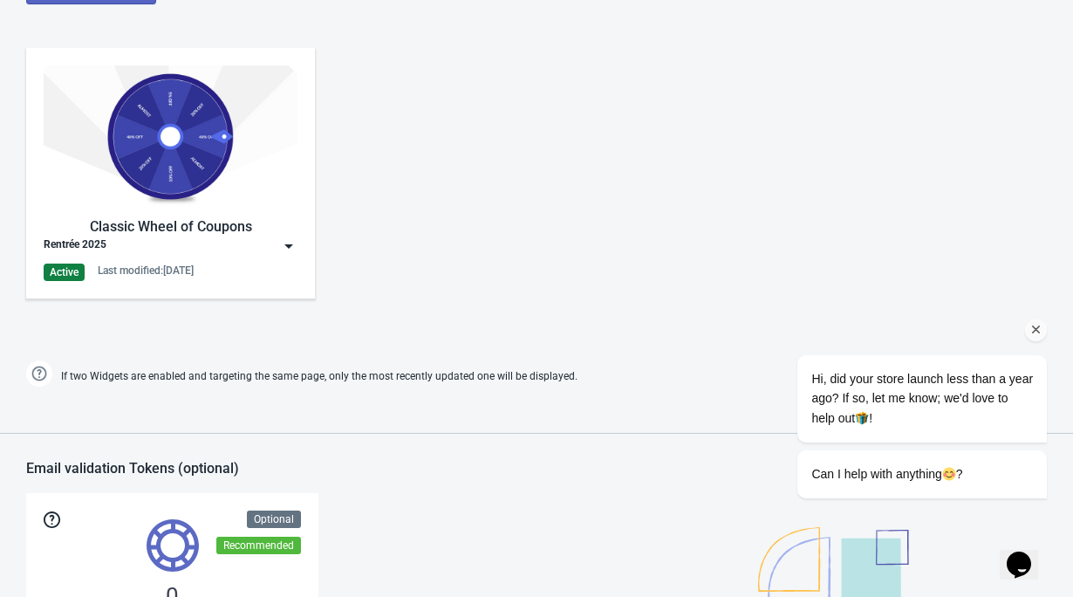
drag, startPoint x: 920, startPoint y: 428, endPoint x: 1036, endPoint y: 332, distance: 151.1
click at [1036, 332] on icon "Chat attention grabber" at bounding box center [1037, 330] width 16 height 16
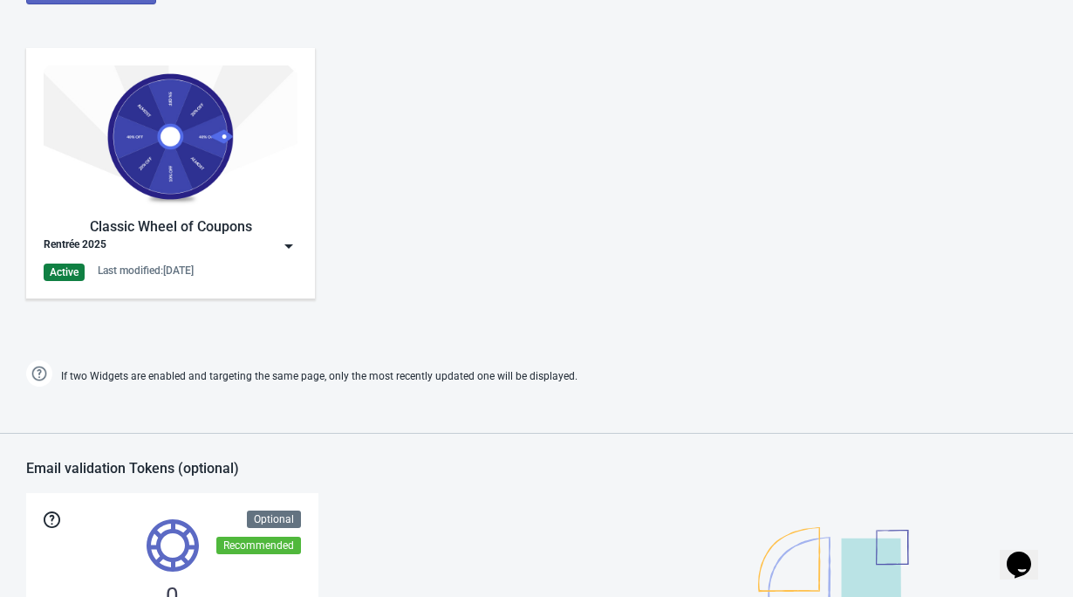
click at [179, 231] on div "Classic Wheel of Coupons" at bounding box center [171, 226] width 254 height 21
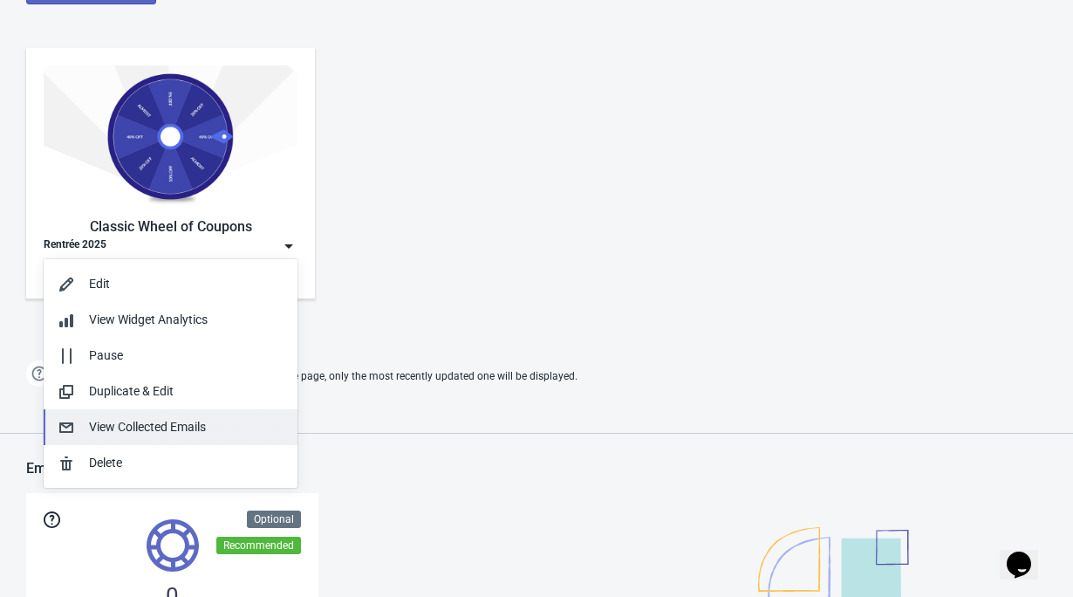
click at [161, 420] on div "View Collected Emails" at bounding box center [186, 427] width 195 height 18
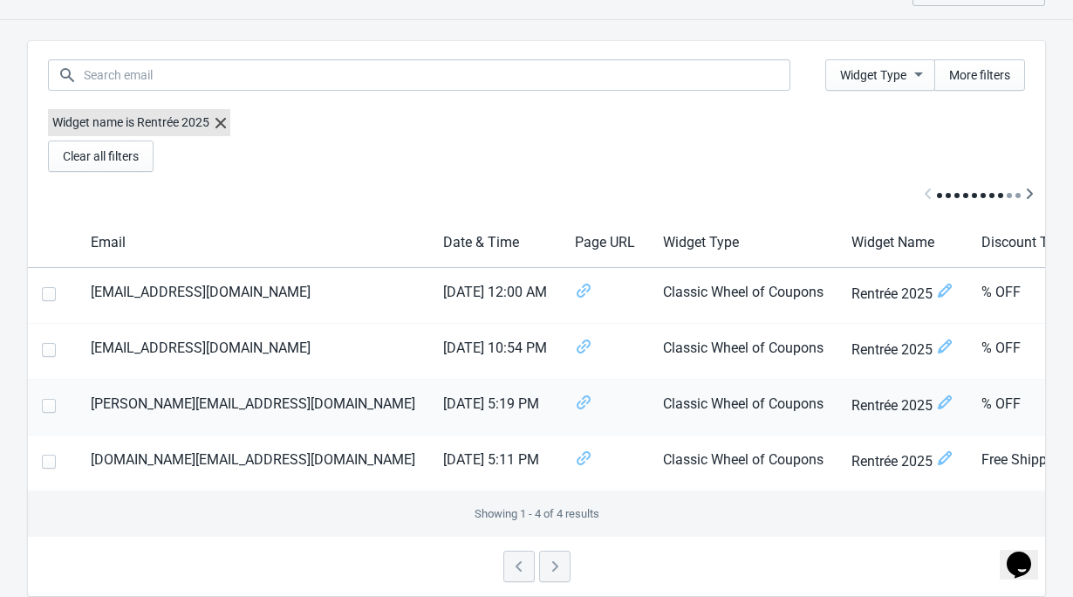
scroll to position [42, 0]
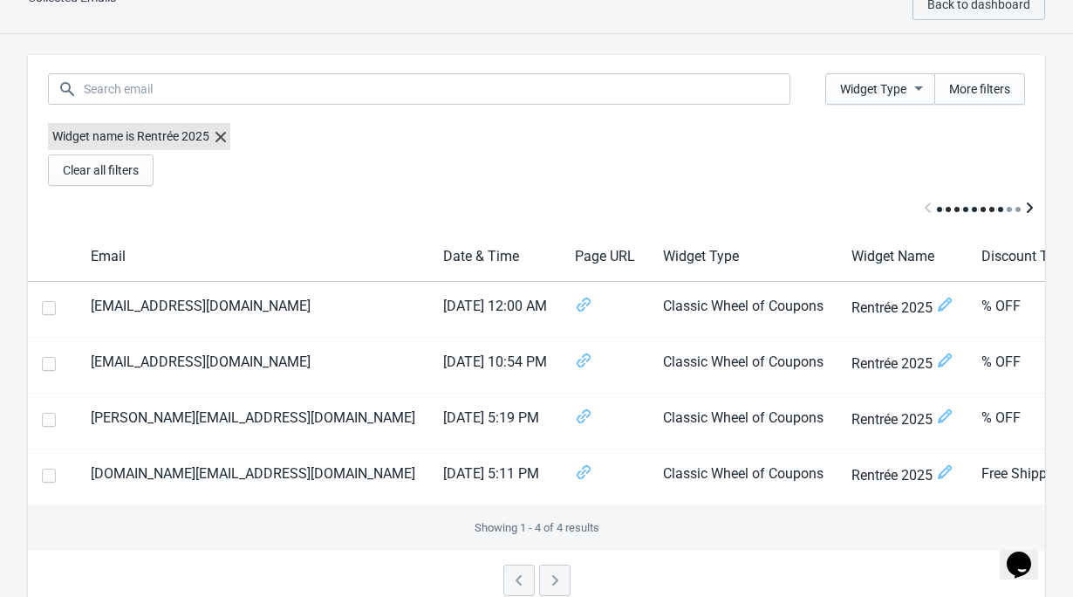
click at [1028, 209] on icon "Scroll table right one column" at bounding box center [1029, 207] width 17 height 17
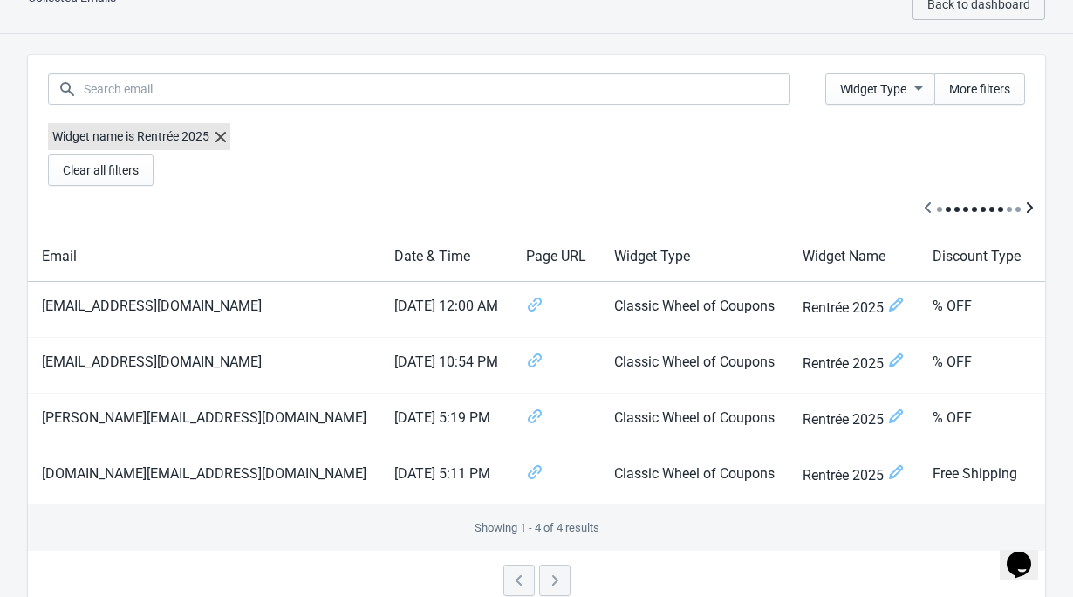
click at [1031, 208] on icon "Scroll table right one column" at bounding box center [1030, 207] width 6 height 10
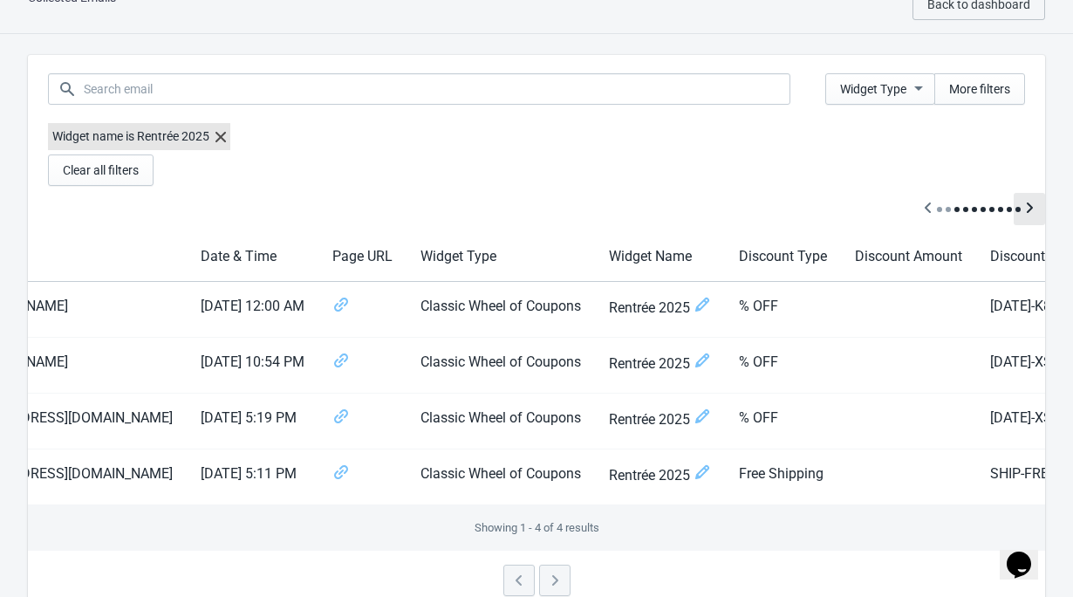
click at [1031, 208] on icon "Scroll table right one column" at bounding box center [1030, 207] width 6 height 10
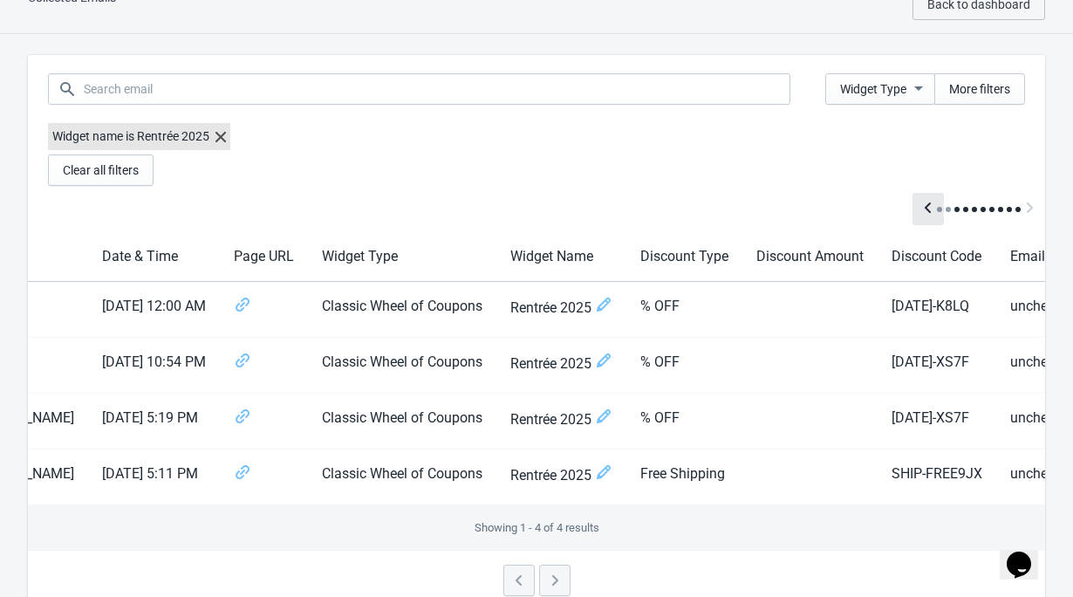
click at [919, 206] on button "Scroll table left one column" at bounding box center [928, 209] width 31 height 32
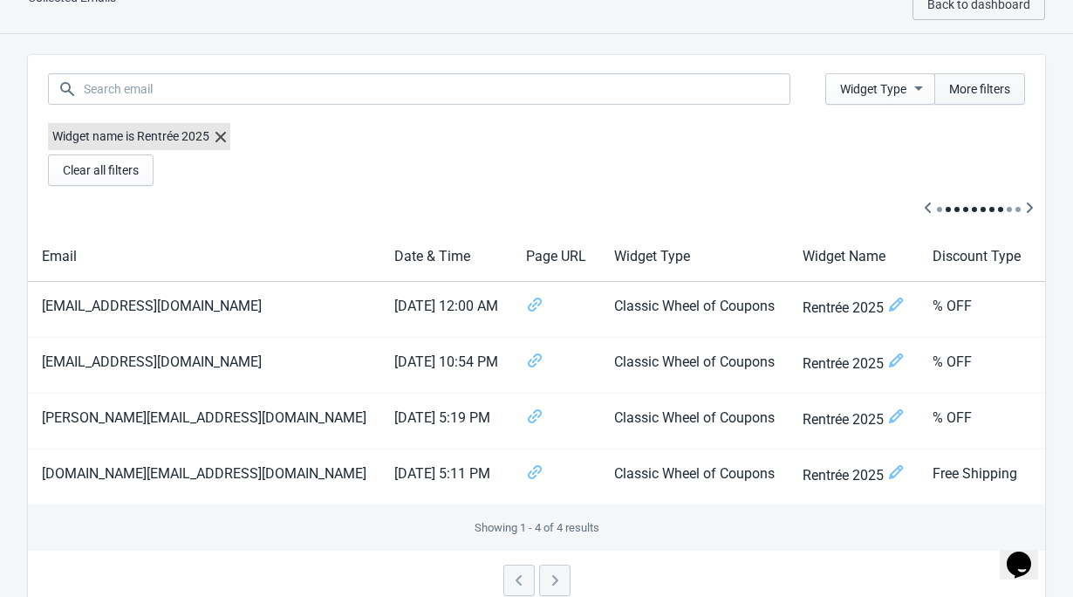
click at [970, 79] on button "More filters" at bounding box center [979, 88] width 91 height 31
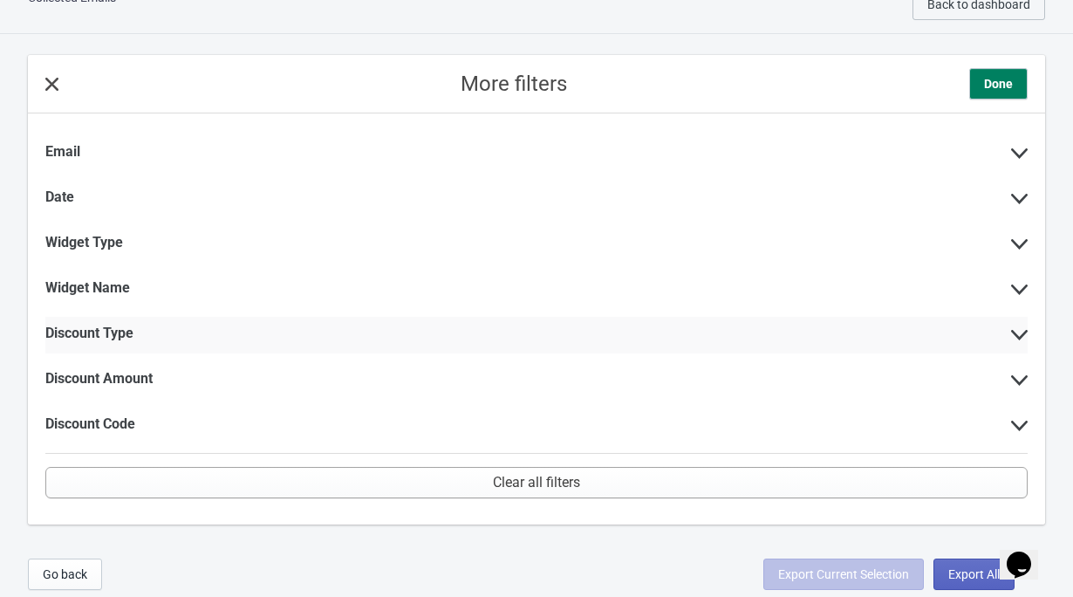
scroll to position [48, 0]
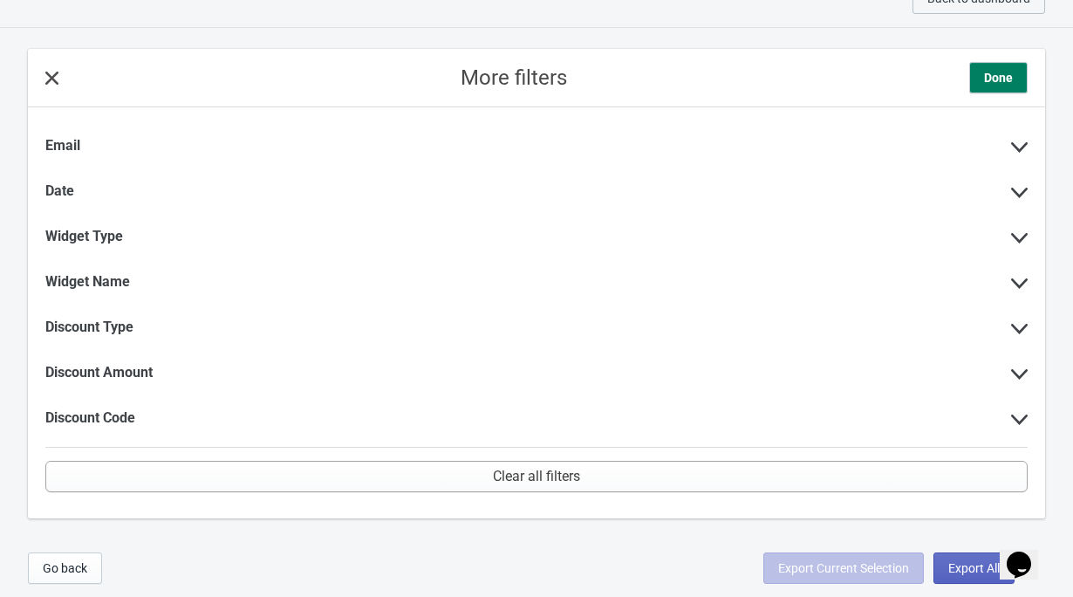
click at [575, 115] on div "Email Date Widget Type Widget Name Discount Type Discount Amount Discount Code" at bounding box center [536, 283] width 1017 height 353
click at [52, 79] on icon at bounding box center [51, 78] width 13 height 13
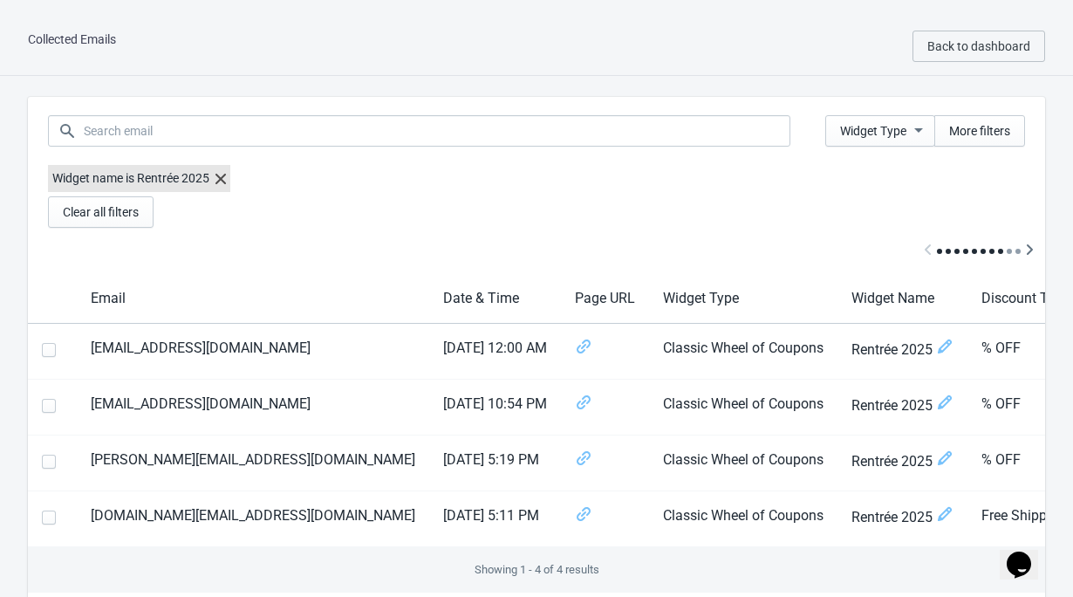
scroll to position [133, 0]
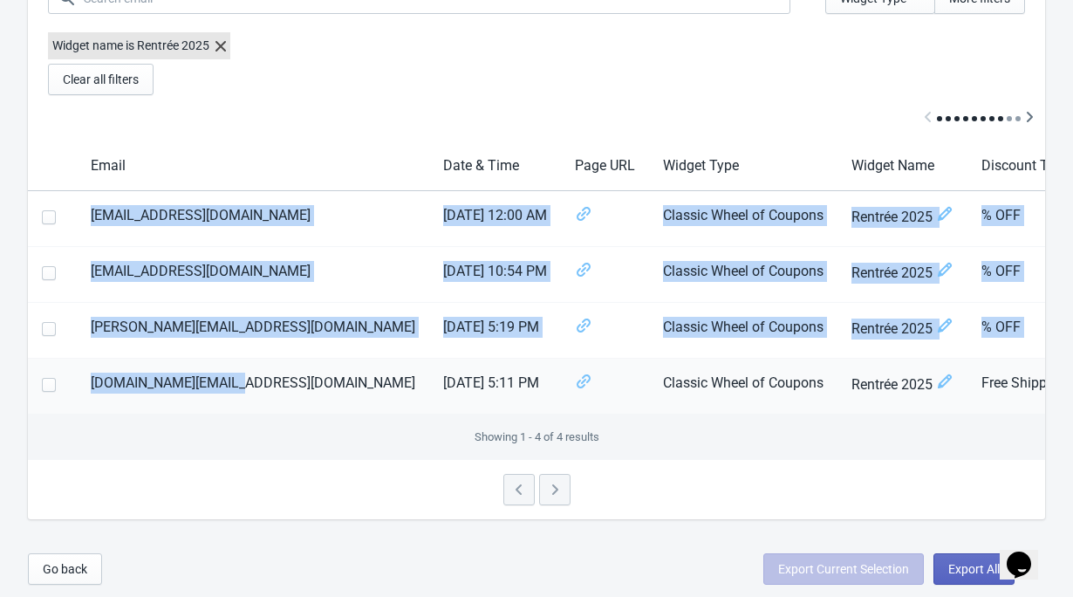
drag, startPoint x: 87, startPoint y: 214, endPoint x: 250, endPoint y: 386, distance: 236.4
click at [250, 386] on tbody "admin@ma-yumi.com 01/09/25 12:00 AM Classic Wheel of Coupons Rentrée 2025 % OFF…" at bounding box center [769, 302] width 1482 height 223
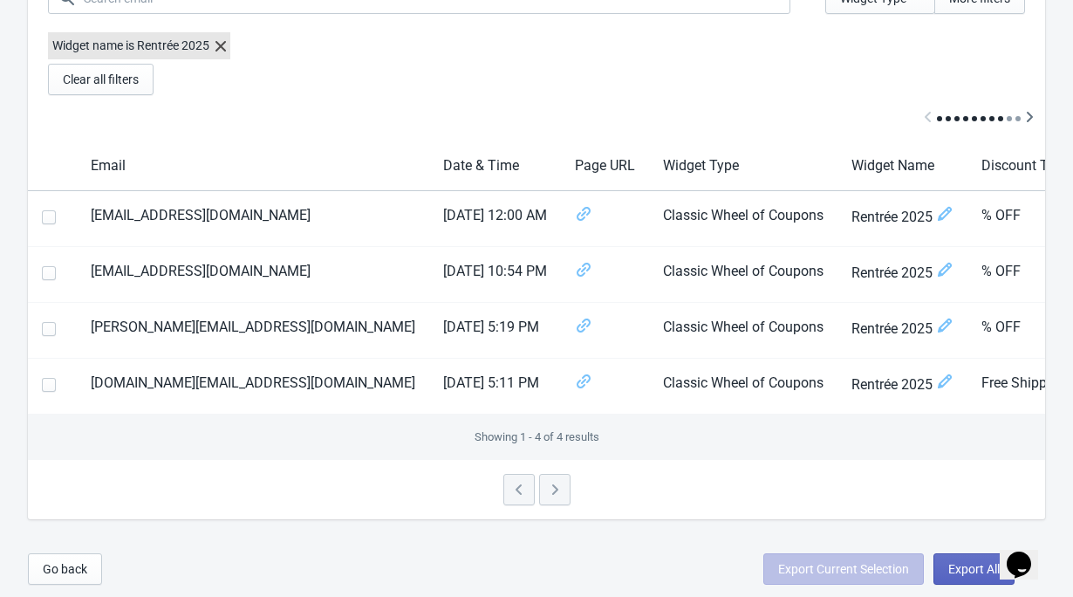
click at [268, 494] on div at bounding box center [536, 489] width 1017 height 59
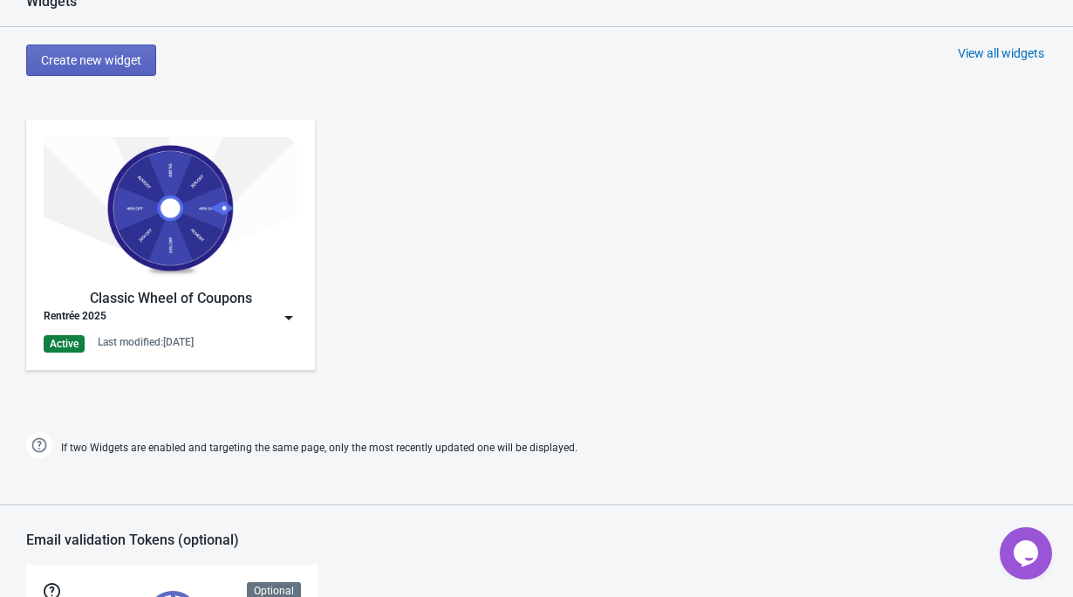
scroll to position [878, 0]
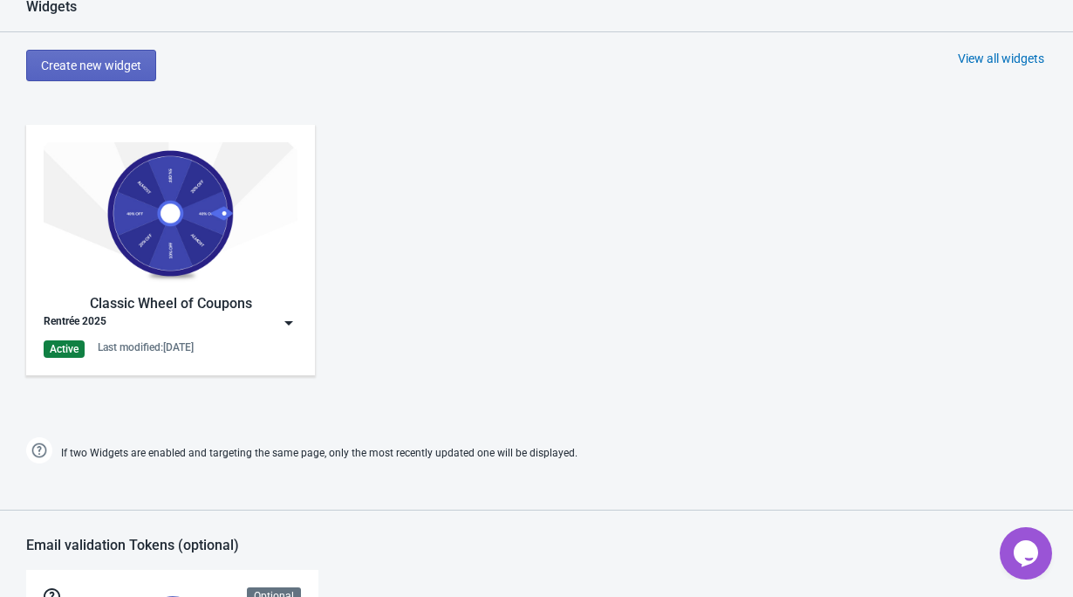
click at [118, 248] on img at bounding box center [171, 213] width 254 height 142
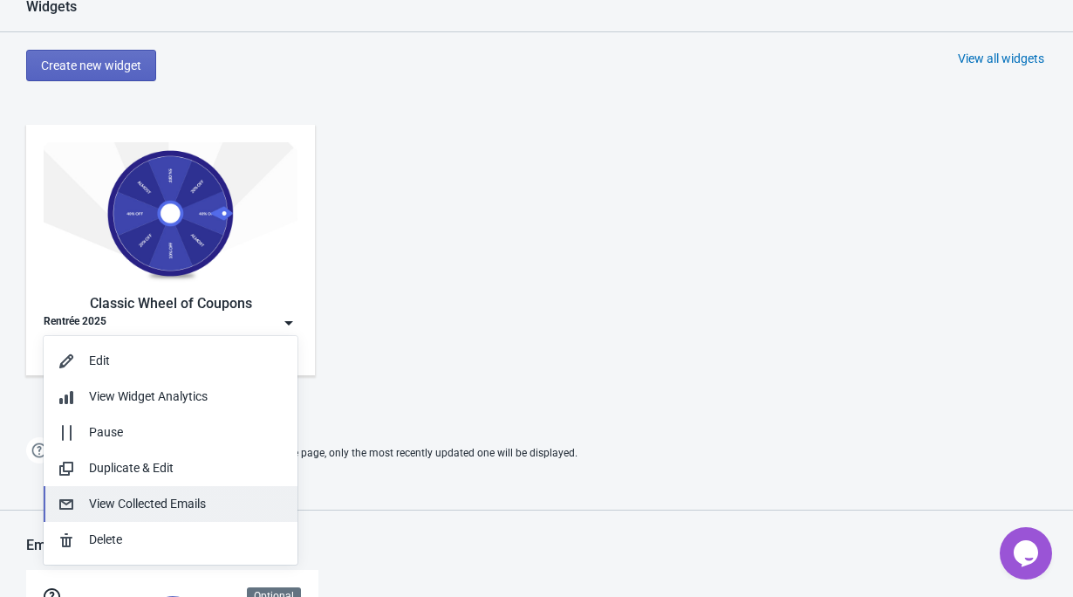
click at [188, 492] on button "View Collected Emails" at bounding box center [171, 504] width 254 height 36
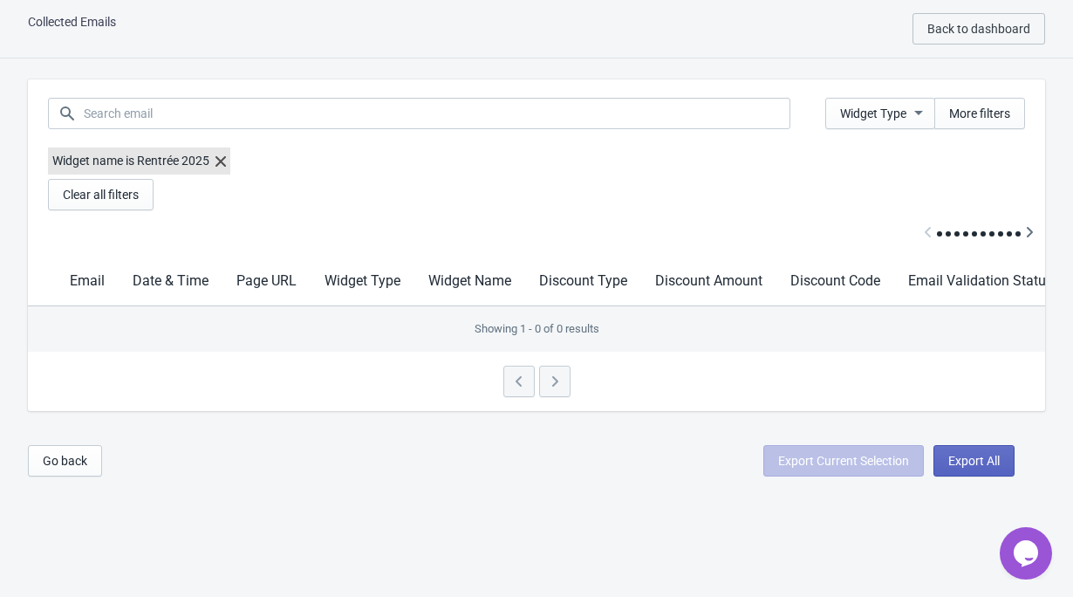
scroll to position [133, 0]
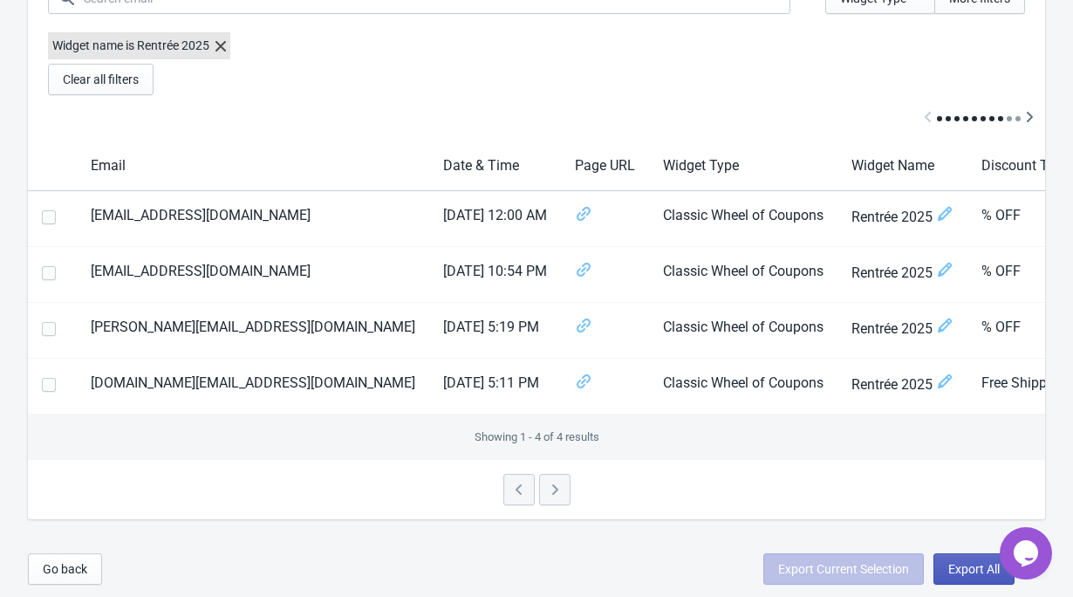
click at [954, 573] on span "Export All" at bounding box center [973, 569] width 51 height 14
select select "2025"
select select "9"
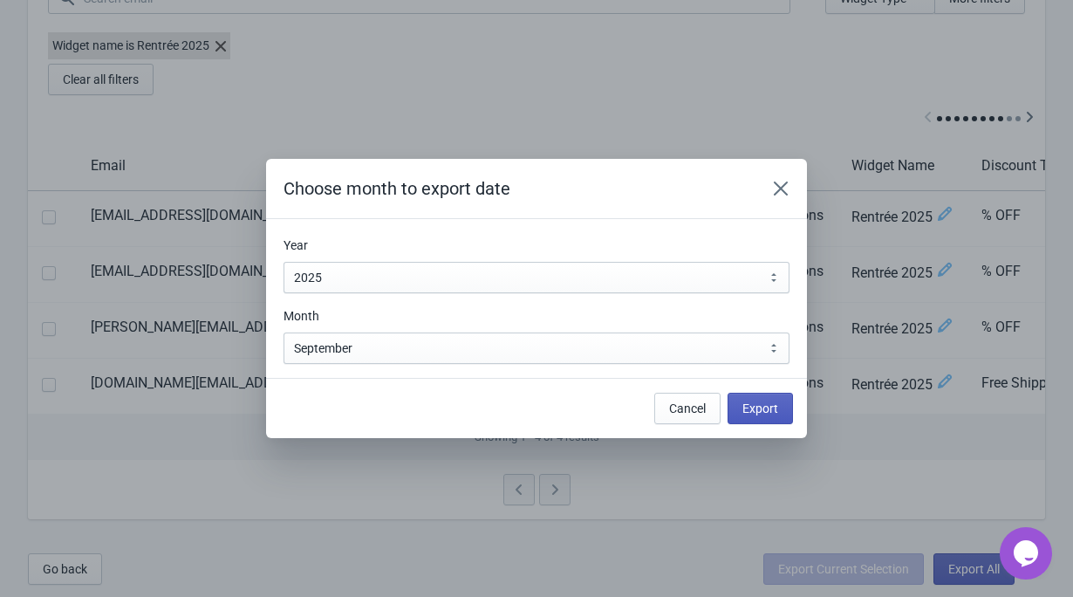
click at [752, 411] on span "Export" at bounding box center [760, 408] width 36 height 14
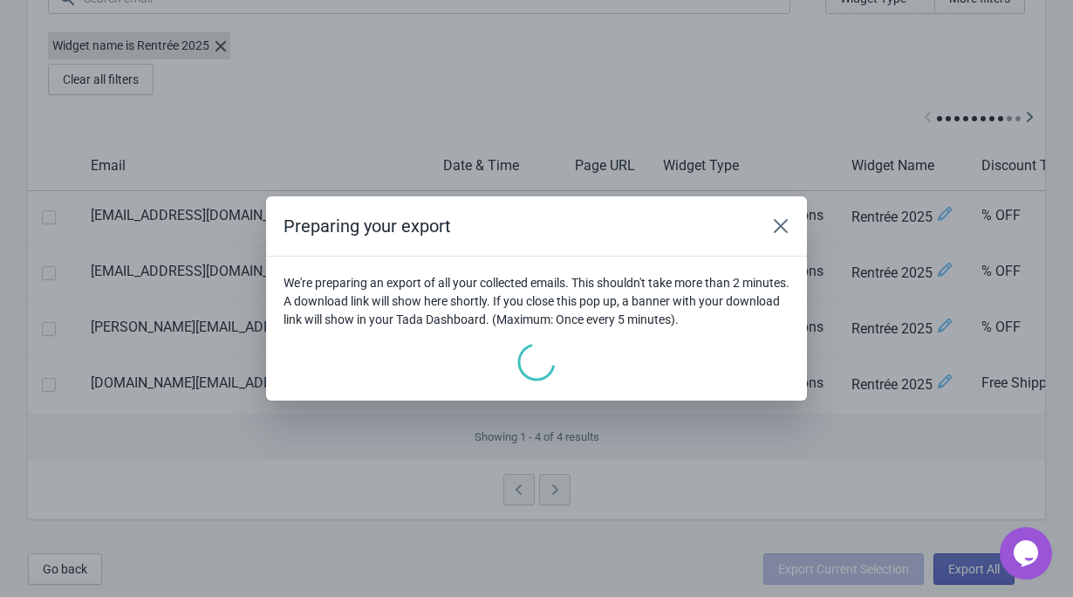
scroll to position [0, 0]
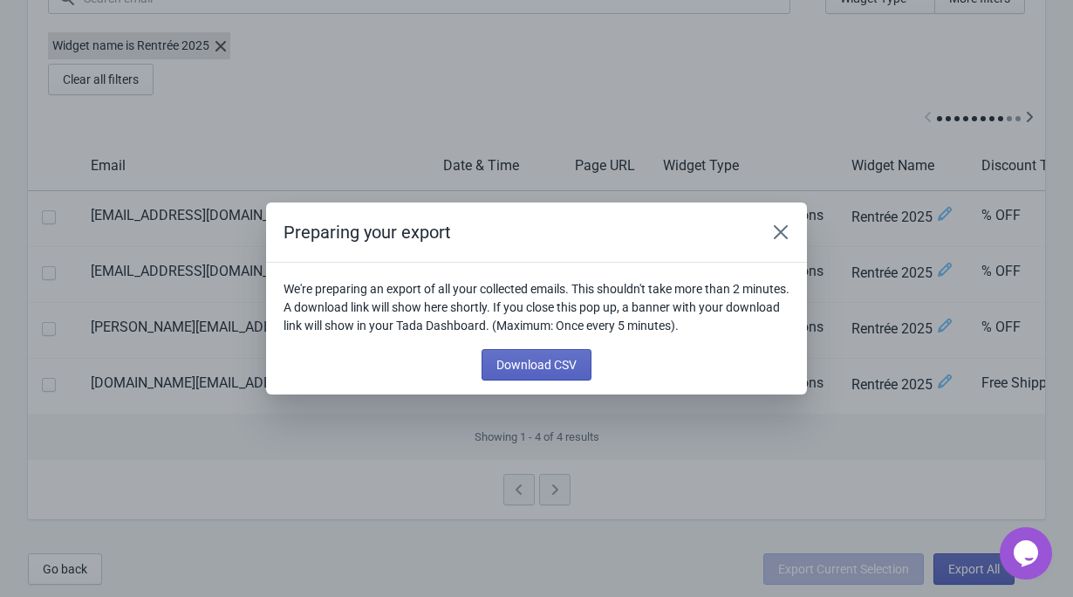
click at [238, 207] on div "Preparing your export We're preparing an export of all your collected emails. T…" at bounding box center [536, 298] width 1073 height 192
click at [795, 215] on div "Preparing your export" at bounding box center [536, 232] width 541 height 60
click at [780, 224] on icon "Close" at bounding box center [780, 231] width 17 height 17
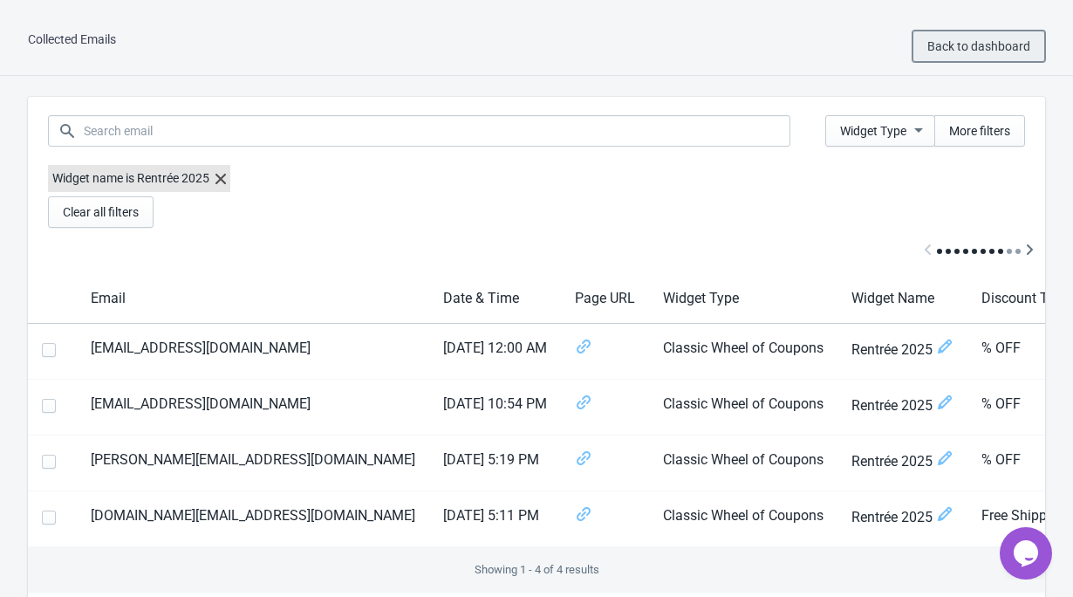
click at [1012, 39] on span "Back to dashboard" at bounding box center [978, 46] width 103 height 14
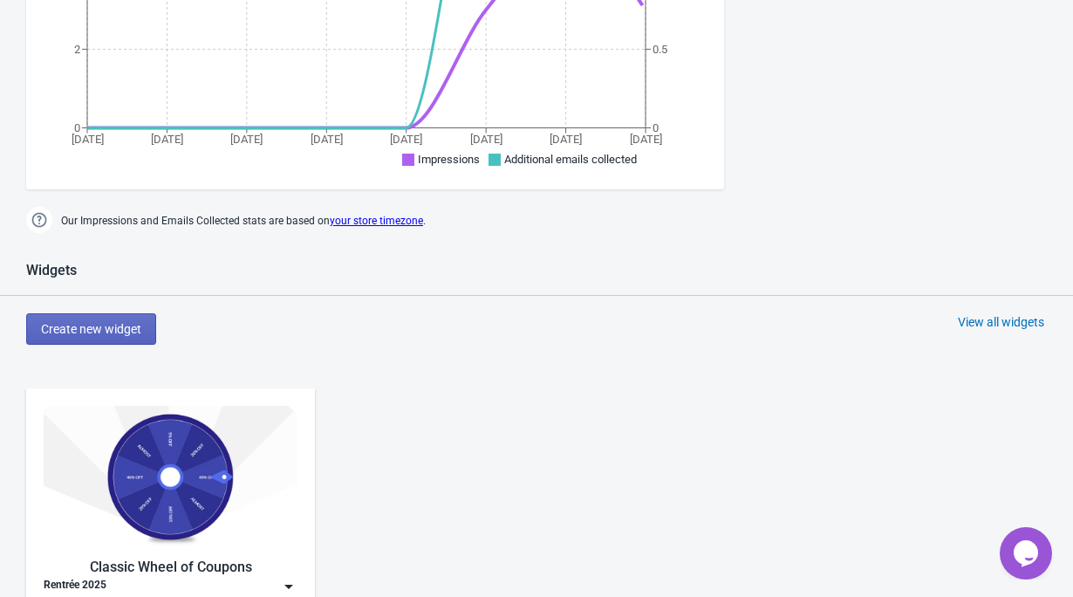
scroll to position [779, 0]
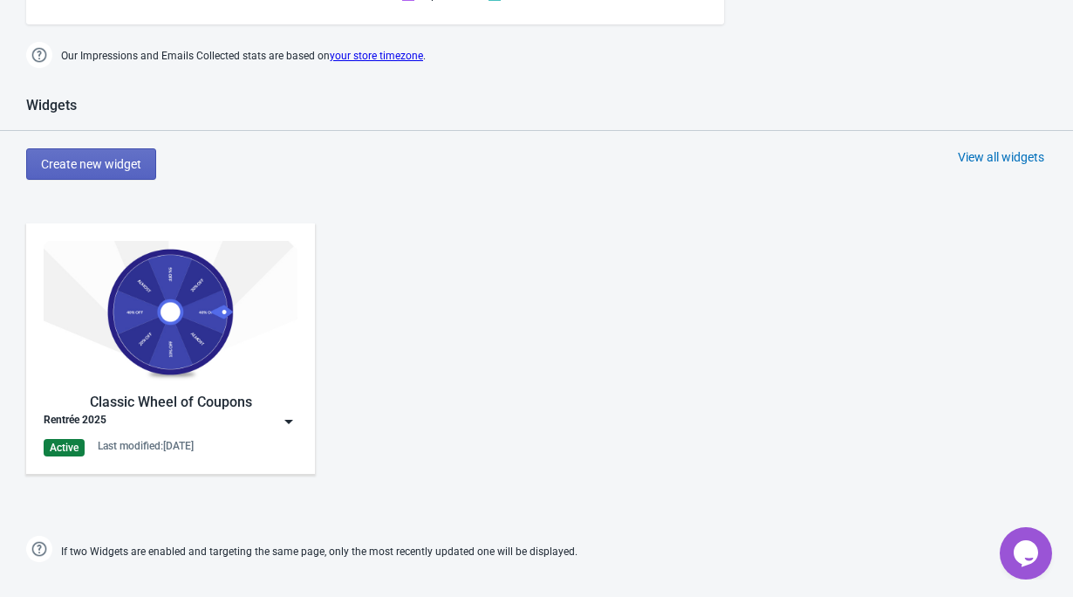
click at [104, 337] on img at bounding box center [171, 312] width 254 height 142
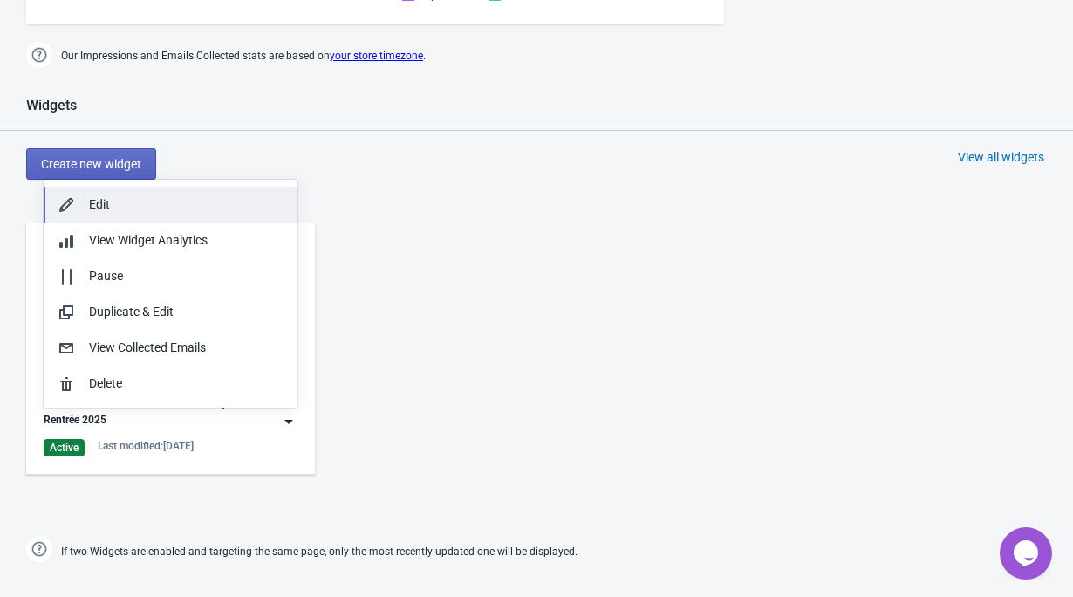
click at [160, 202] on div "Edit" at bounding box center [186, 204] width 195 height 18
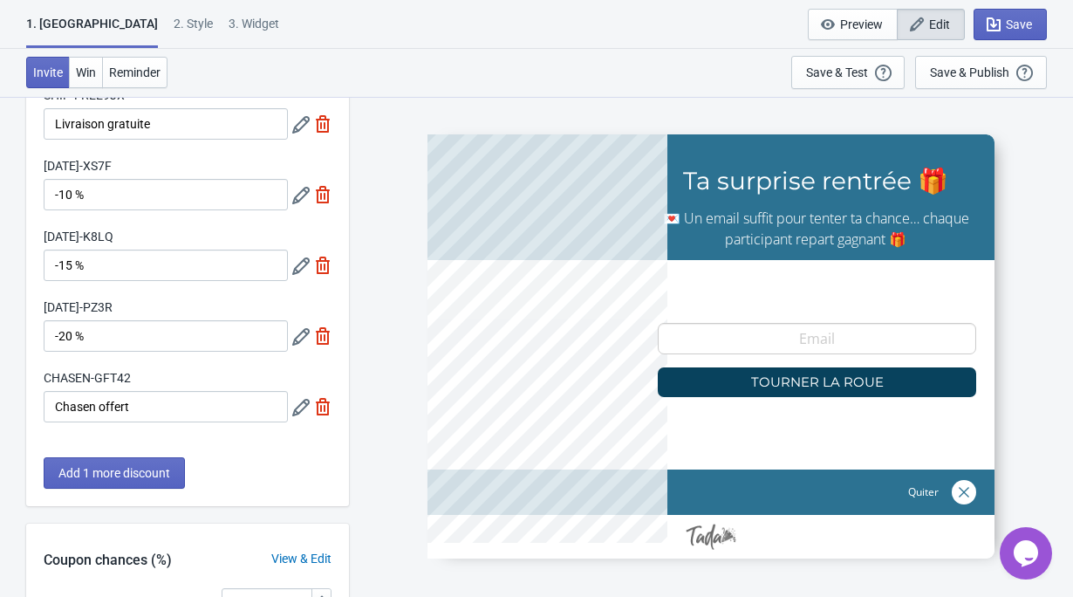
scroll to position [67, 0]
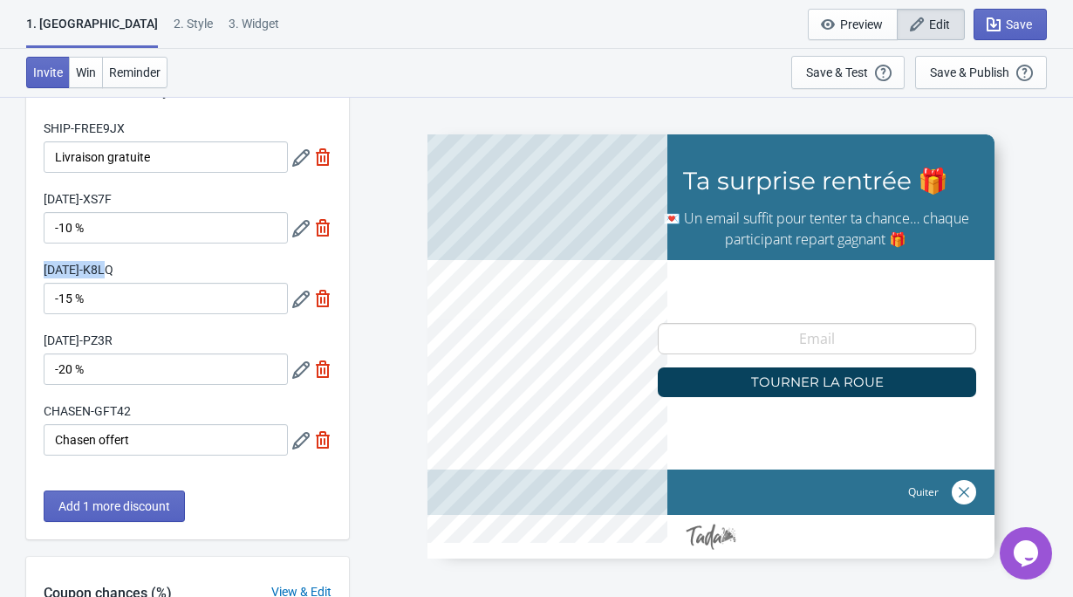
drag, startPoint x: 122, startPoint y: 265, endPoint x: 39, endPoint y: 265, distance: 82.9
click at [39, 265] on div "SHIP-FREE9JX Livraison gratuite [DATE]-XS7F -10 % [DATE]-K8LQ -15 % [DATE]-PZ3R…" at bounding box center [187, 296] width 323 height 353
copy label "[DATE]-K8LQ"
drag, startPoint x: 126, startPoint y: 344, endPoint x: 44, endPoint y: 342, distance: 82.9
click at [44, 342] on div "[DATE]-PZ3R" at bounding box center [166, 343] width 244 height 22
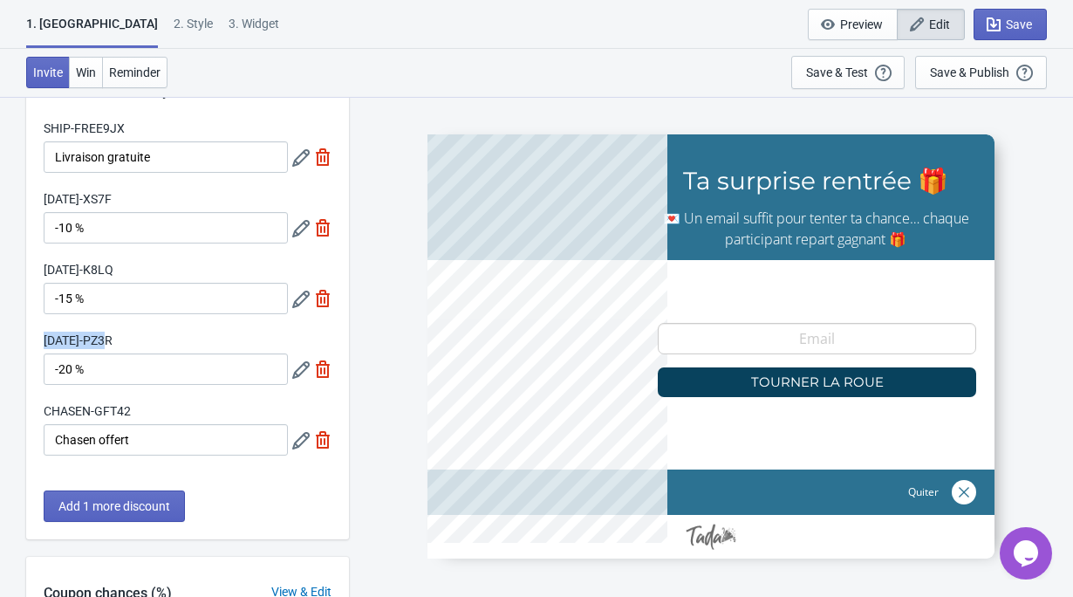
copy label "[DATE]-PZ3R"
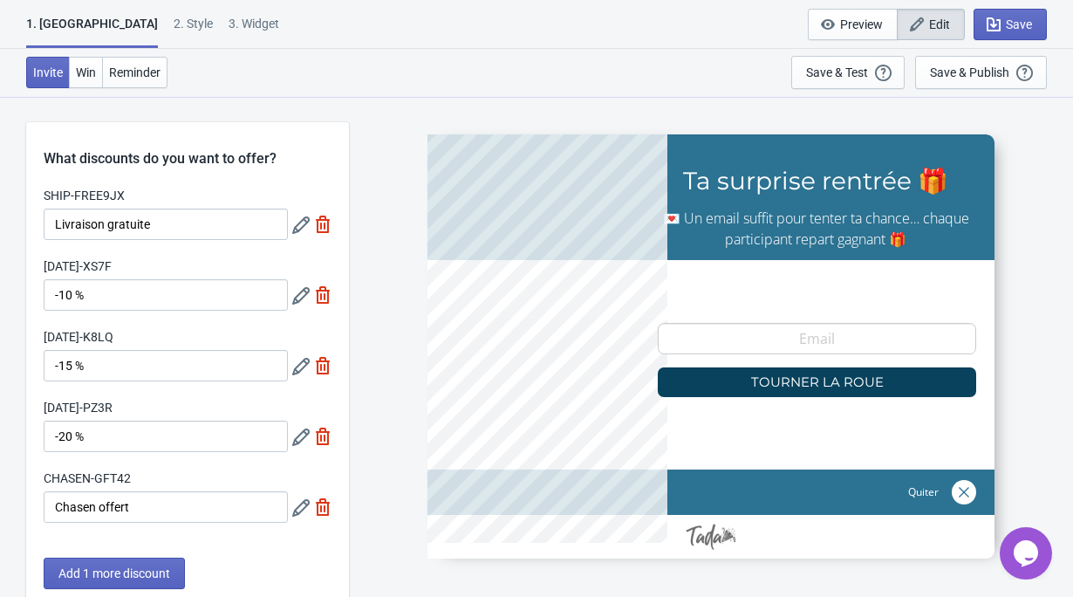
click at [174, 25] on div "2 . Style" at bounding box center [193, 30] width 39 height 31
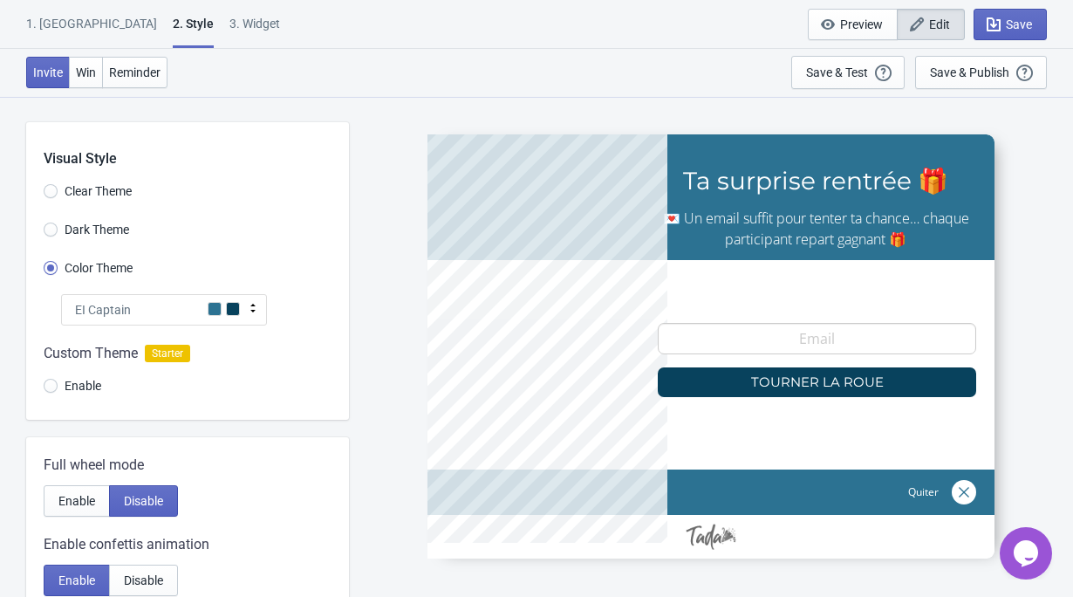
scroll to position [1, 0]
click at [99, 396] on div at bounding box center [187, 372] width 323 height 94
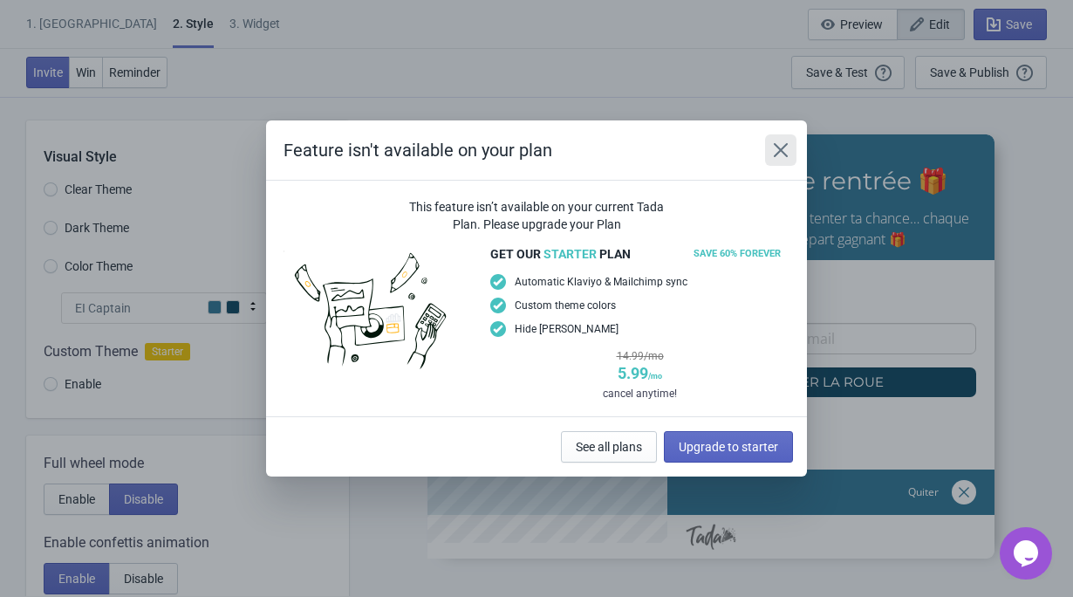
click at [785, 143] on icon "Close" at bounding box center [780, 149] width 17 height 17
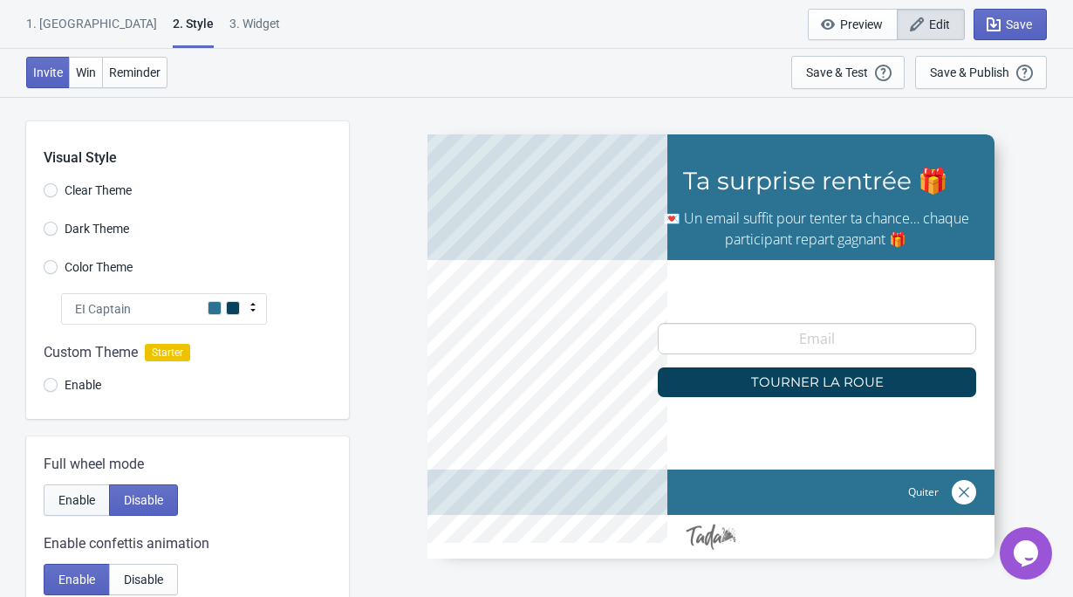
click at [89, 498] on span "Enable" at bounding box center [76, 500] width 37 height 14
radio input "true"
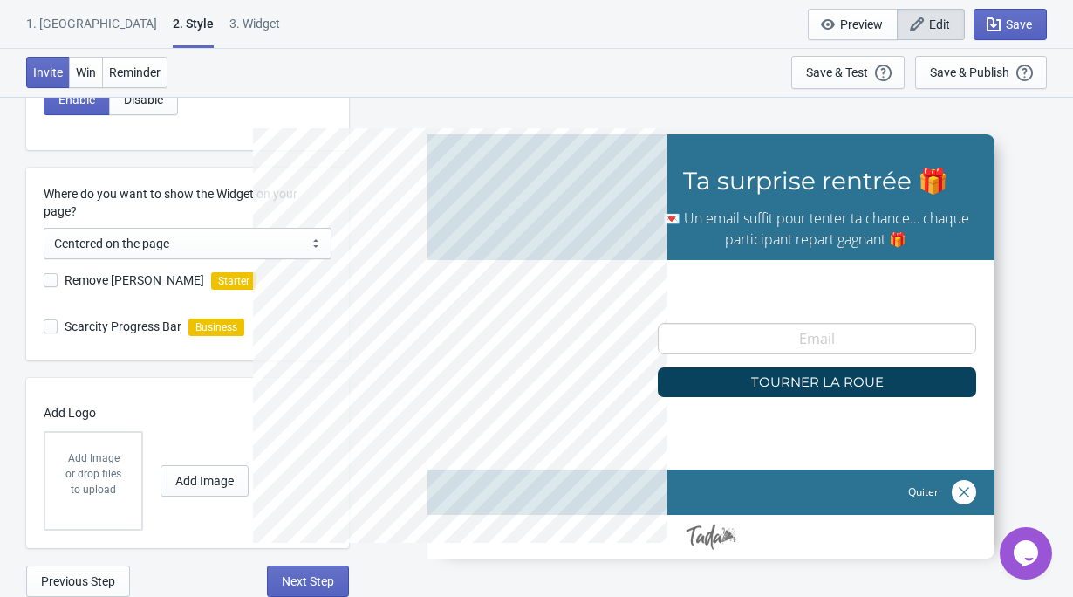
scroll to position [0, 0]
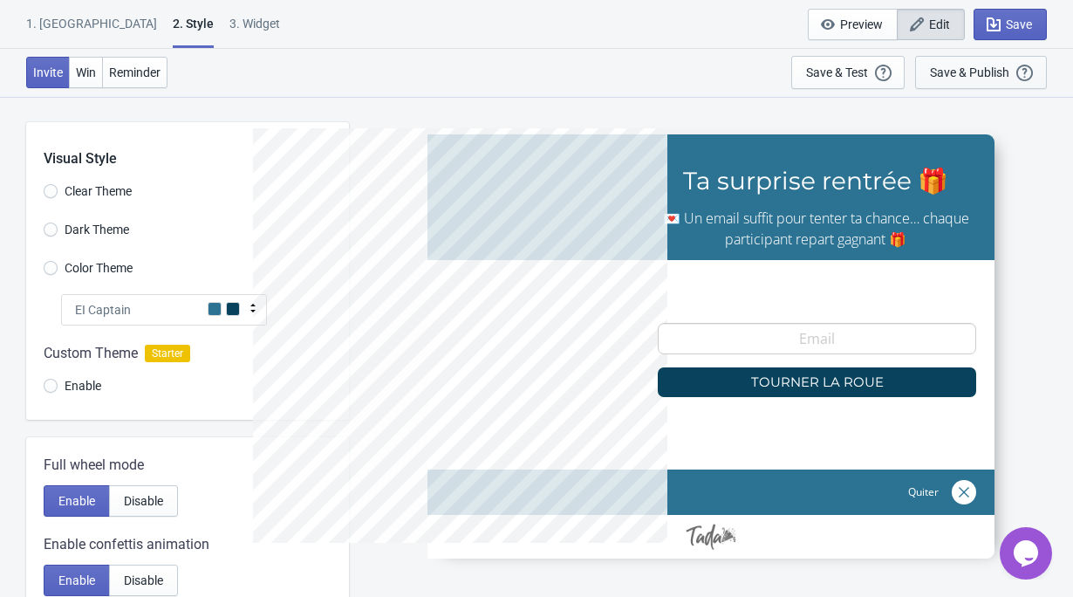
click at [982, 79] on div "Save & Publish" at bounding box center [969, 72] width 79 height 14
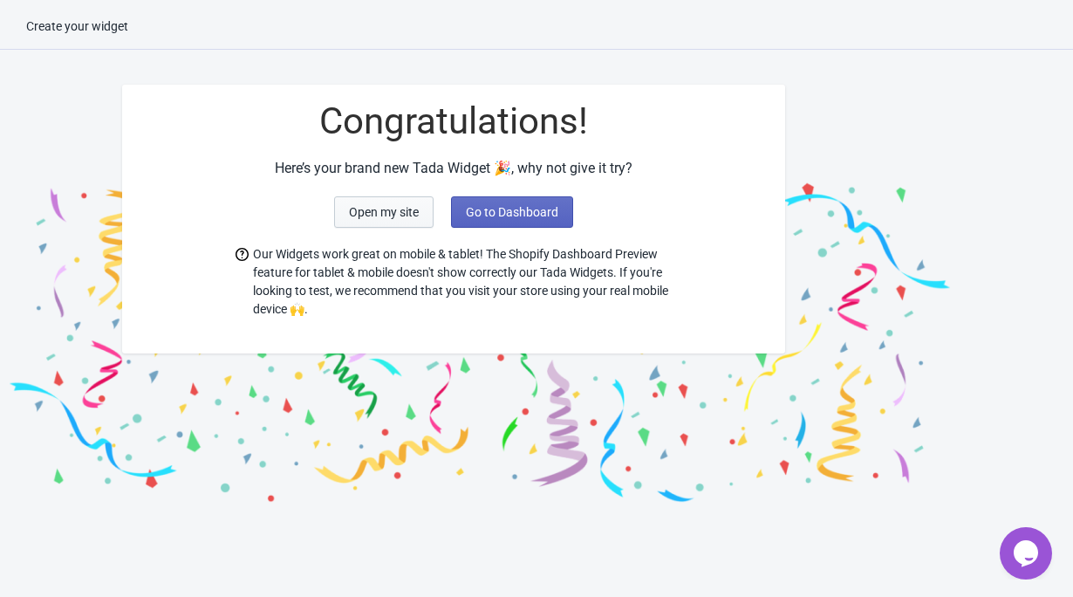
click at [410, 214] on span "Open my site" at bounding box center [384, 212] width 70 height 14
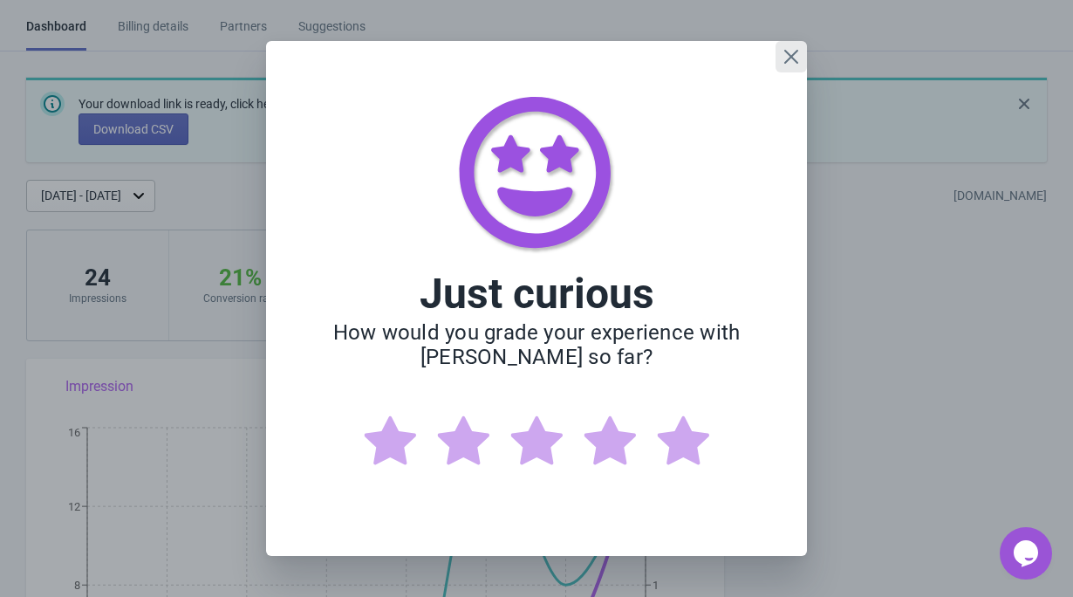
click at [793, 53] on icon "Close" at bounding box center [791, 57] width 14 height 14
